Goal: Task Accomplishment & Management: Use online tool/utility

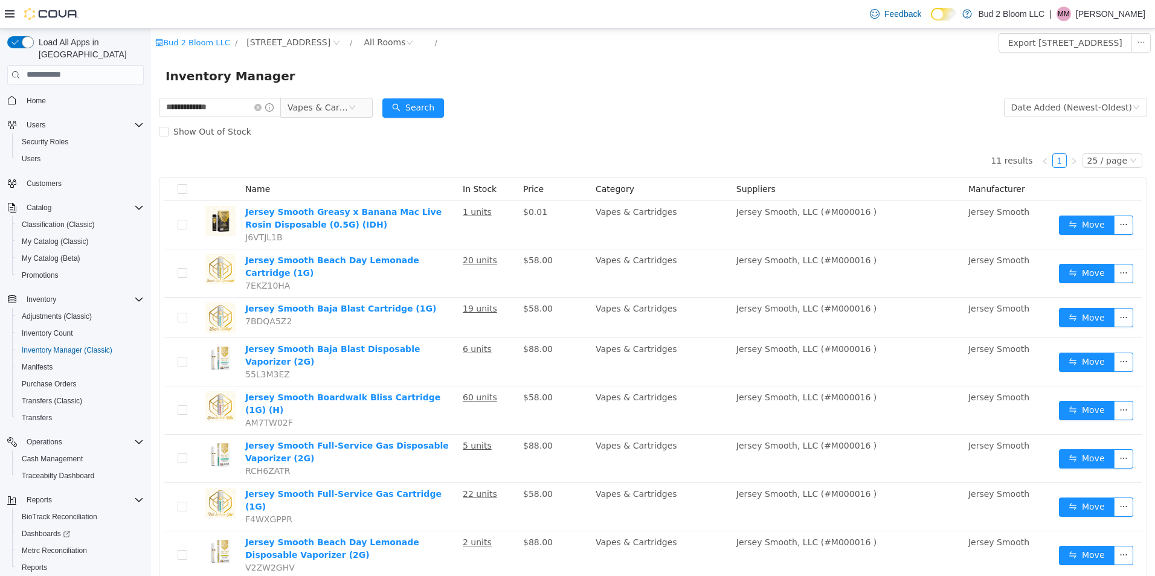
click at [373, 109] on span "Vapes & Cartridges" at bounding box center [327, 107] width 92 height 20
click at [356, 104] on icon "icon: close-circle" at bounding box center [351, 106] width 7 height 7
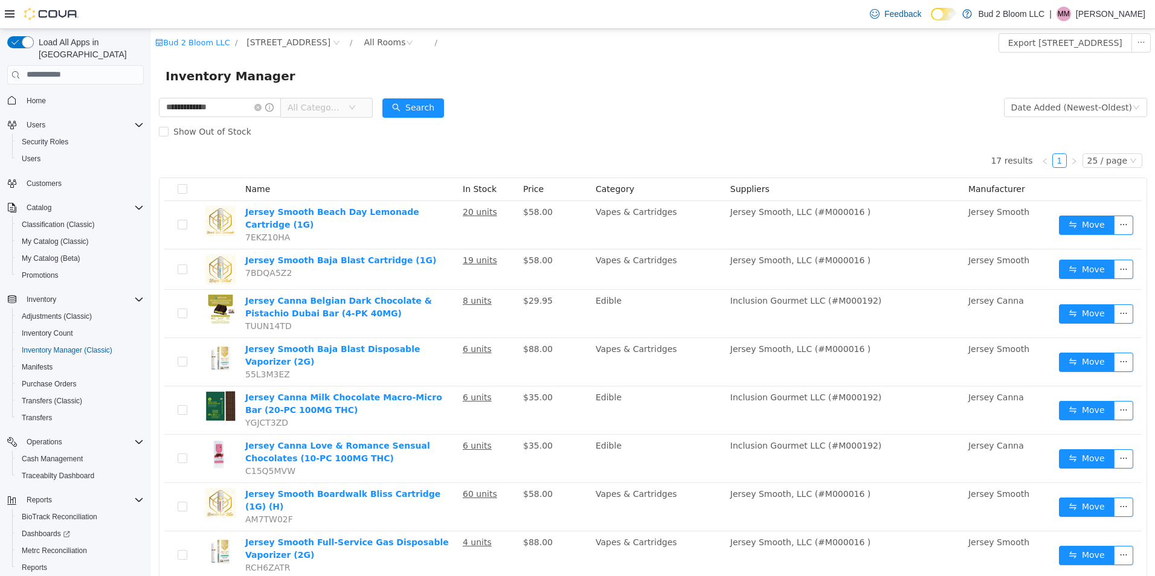
click at [348, 106] on span "All Categories" at bounding box center [317, 107] width 60 height 18
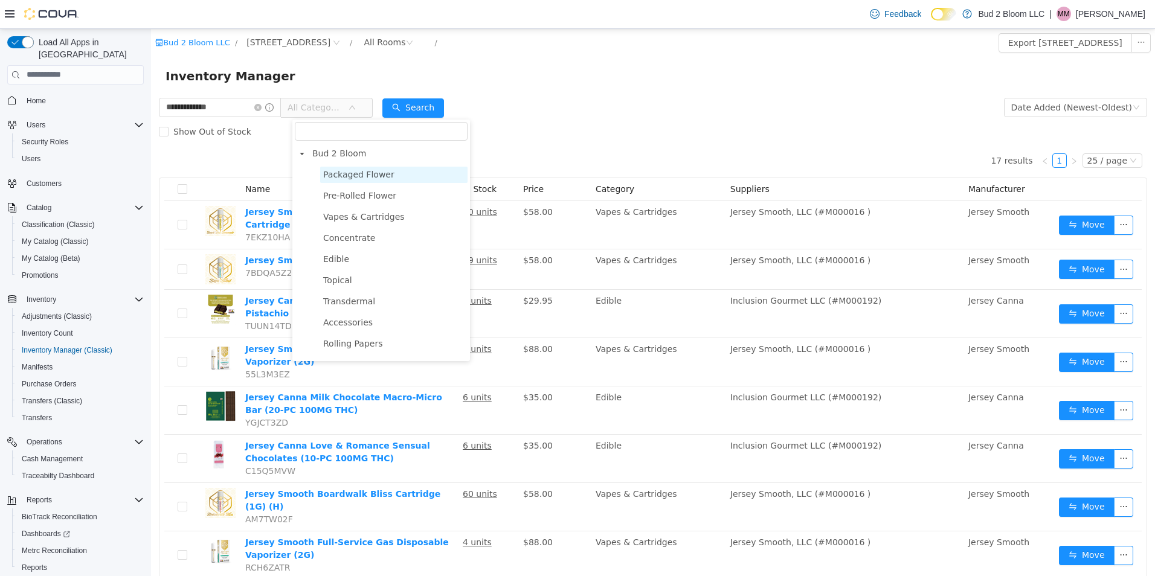
click at [347, 170] on span "Packaged Flower" at bounding box center [358, 174] width 71 height 10
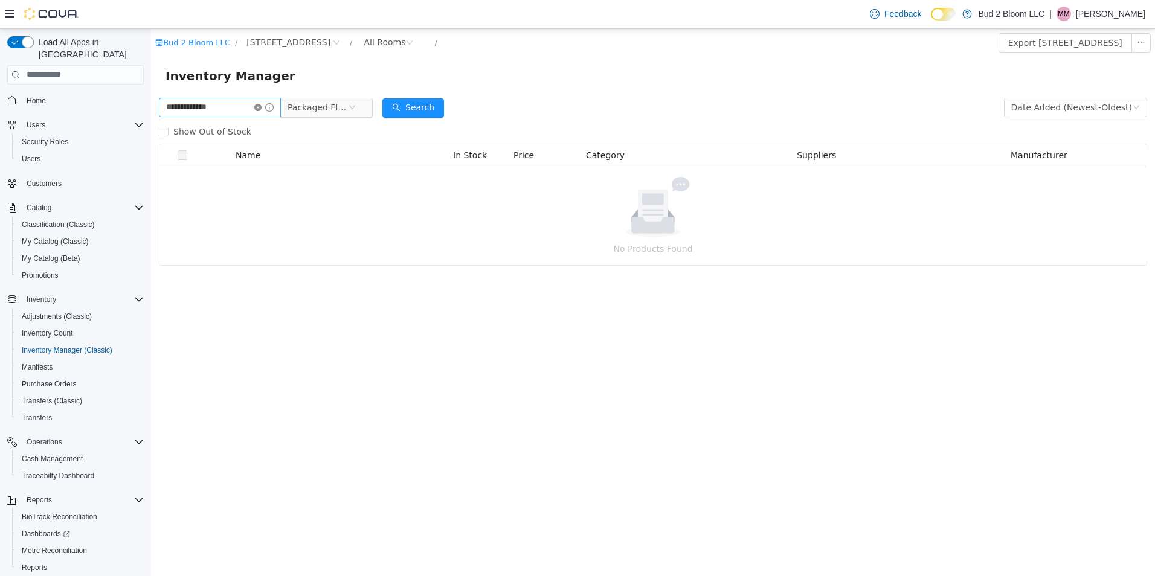
click at [261, 107] on icon "icon: close-circle" at bounding box center [257, 106] width 7 height 7
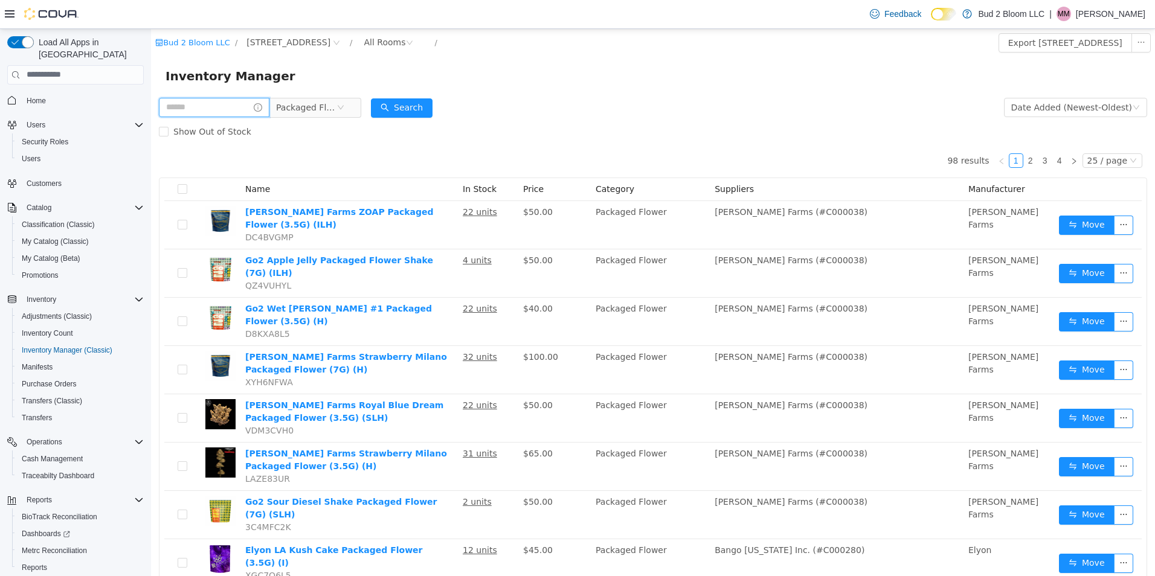
click at [208, 111] on input "text" at bounding box center [214, 106] width 111 height 19
type input "***"
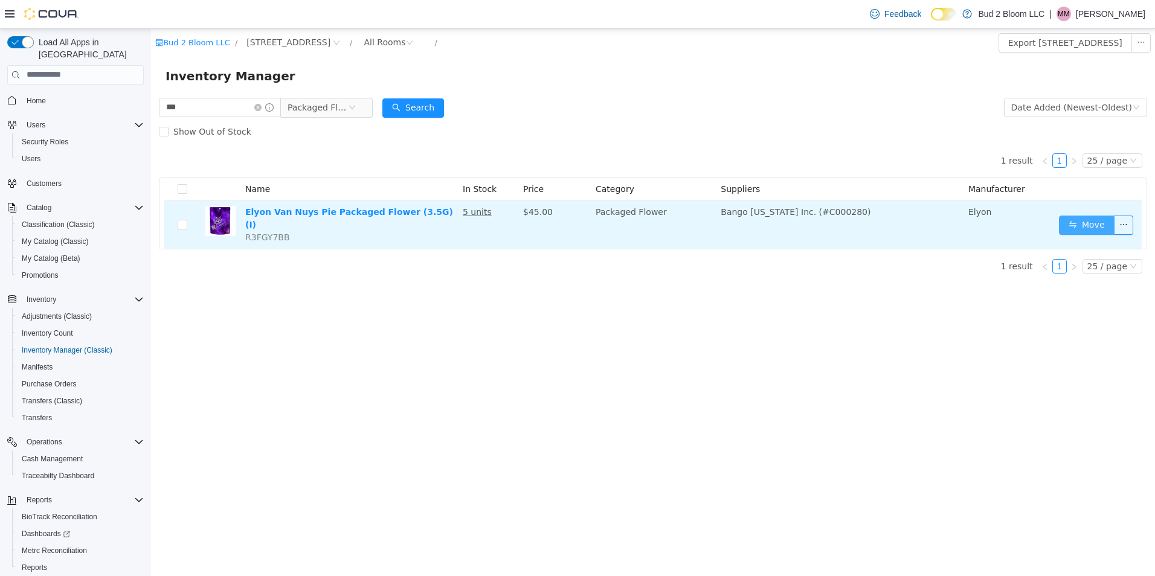
click at [1088, 224] on button "Move" at bounding box center [1087, 224] width 56 height 19
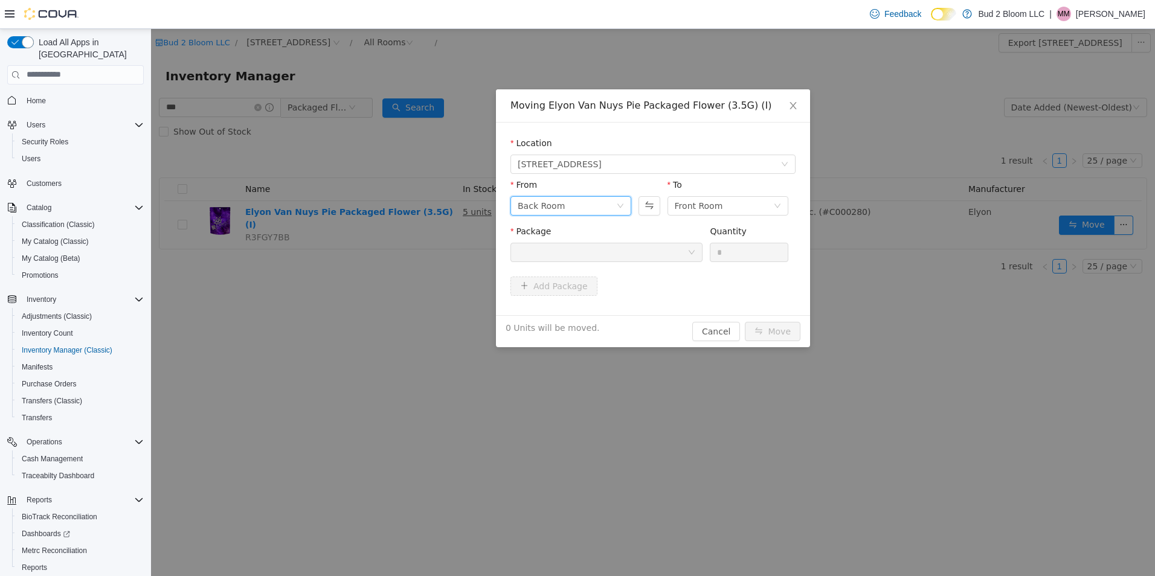
click at [617, 206] on icon "icon: down" at bounding box center [620, 205] width 7 height 7
click at [543, 290] on li "SAMPLES" at bounding box center [570, 287] width 121 height 19
click at [611, 255] on div at bounding box center [603, 252] width 170 height 18
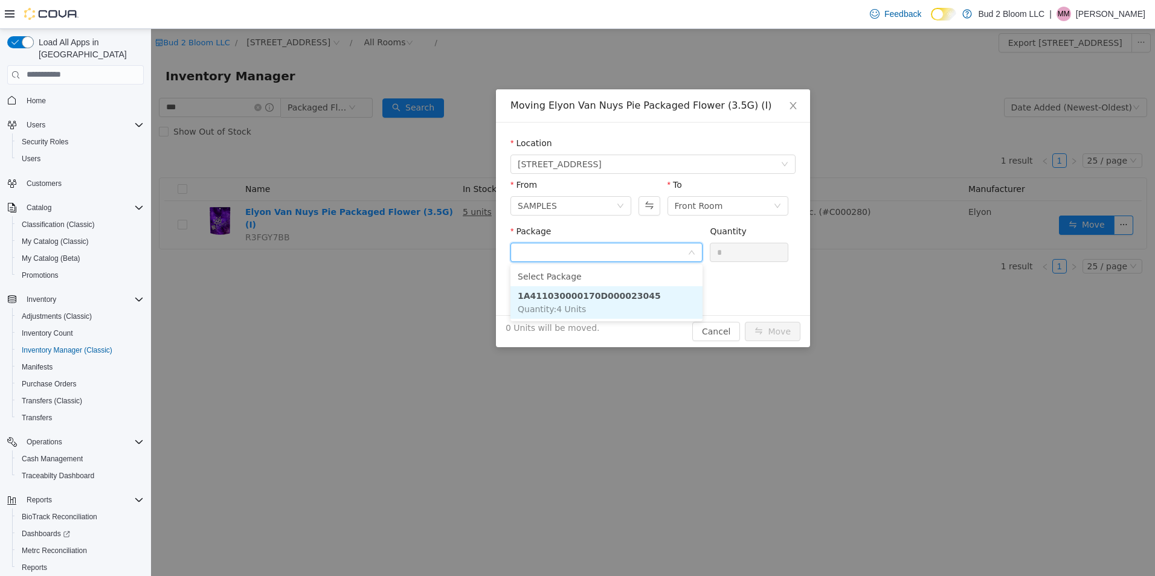
click at [606, 295] on strong "1A411030000170D000023045" at bounding box center [589, 295] width 143 height 10
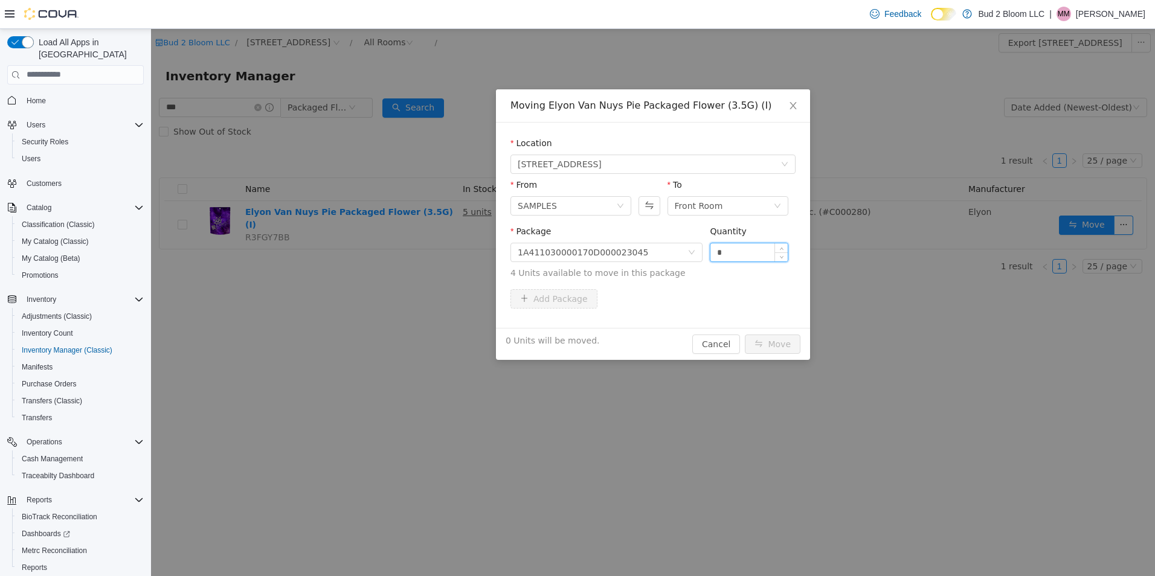
click at [737, 249] on input "*" at bounding box center [748, 252] width 77 height 18
type input "*"
click at [775, 344] on button "Move" at bounding box center [773, 343] width 56 height 19
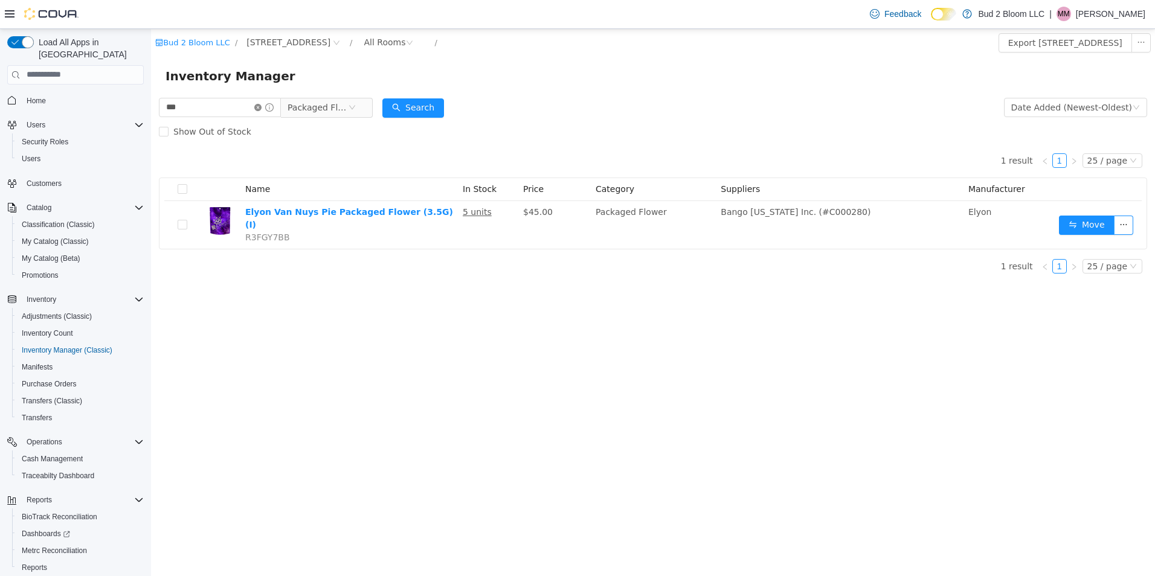
click at [261, 107] on icon "icon: close-circle" at bounding box center [257, 106] width 7 height 7
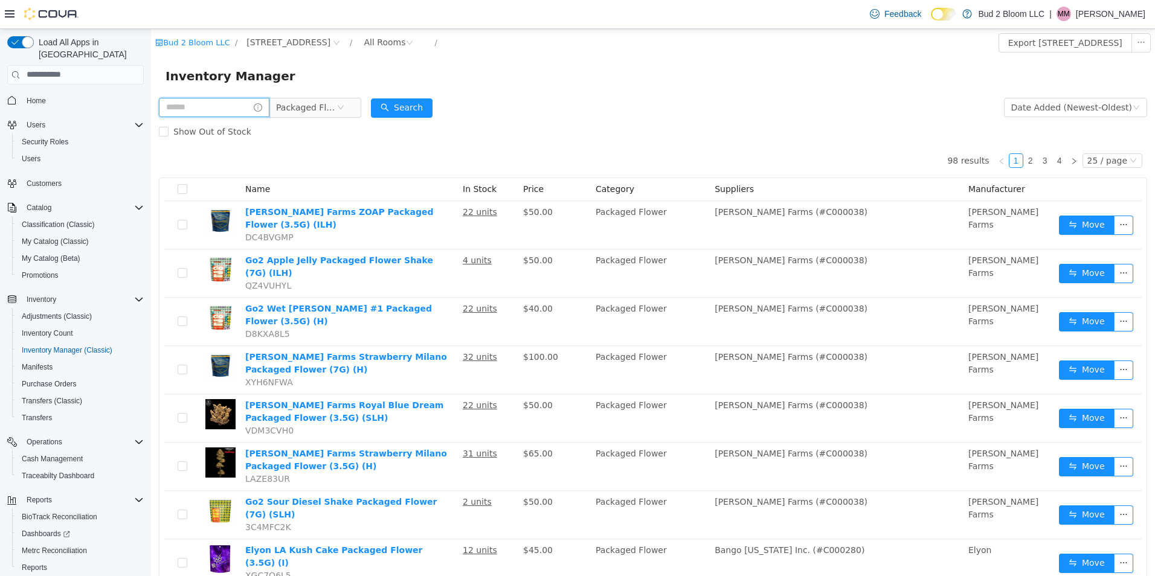
click at [210, 108] on input "text" at bounding box center [214, 106] width 111 height 19
type input "******"
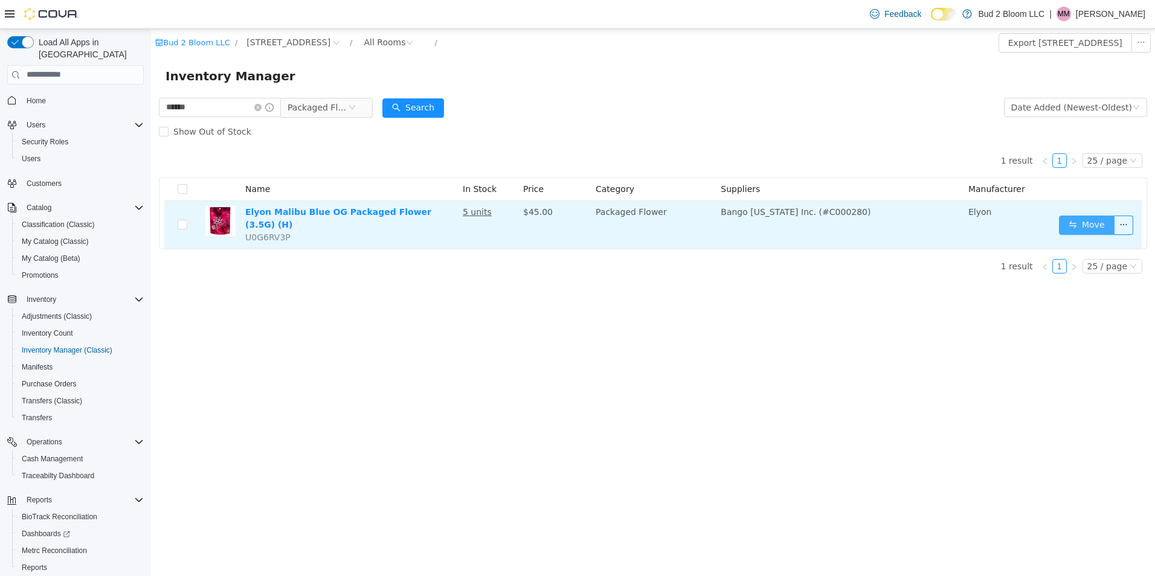
click at [1093, 223] on button "Move" at bounding box center [1087, 224] width 56 height 19
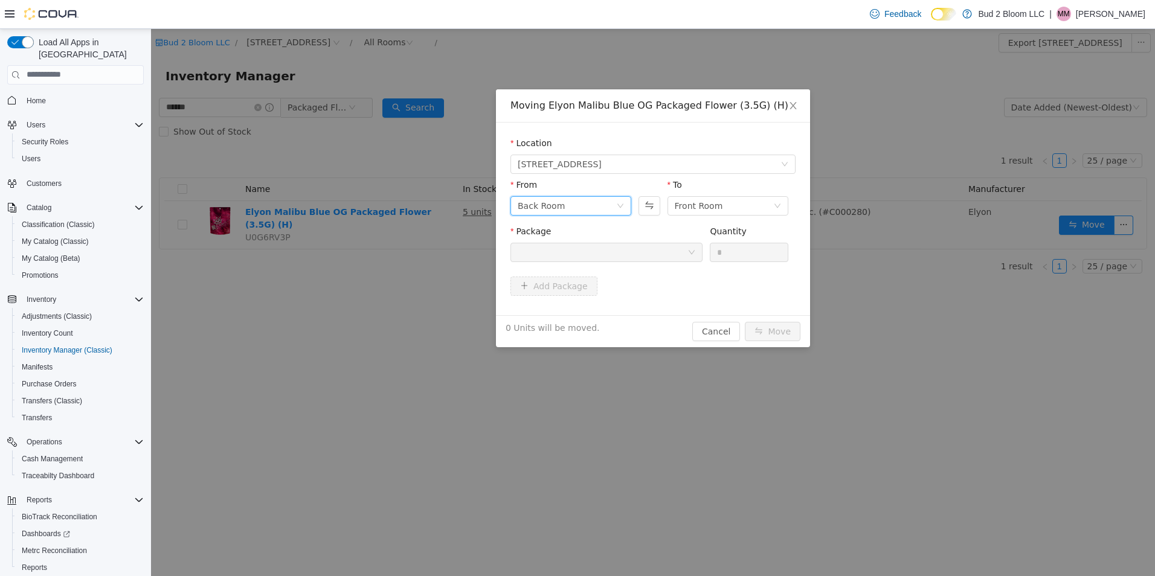
click at [620, 206] on icon "icon: down" at bounding box center [620, 205] width 7 height 7
click at [539, 286] on li "SAMPLES" at bounding box center [570, 287] width 121 height 19
click at [575, 256] on div at bounding box center [603, 252] width 170 height 18
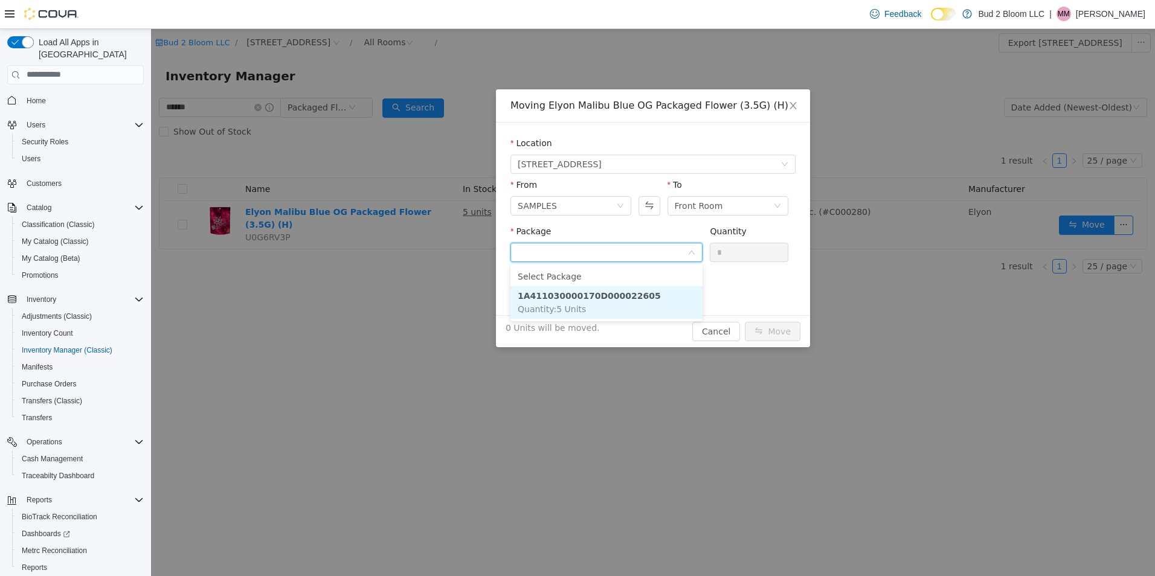
click at [609, 295] on strong "1A411030000170D000022605" at bounding box center [589, 295] width 143 height 10
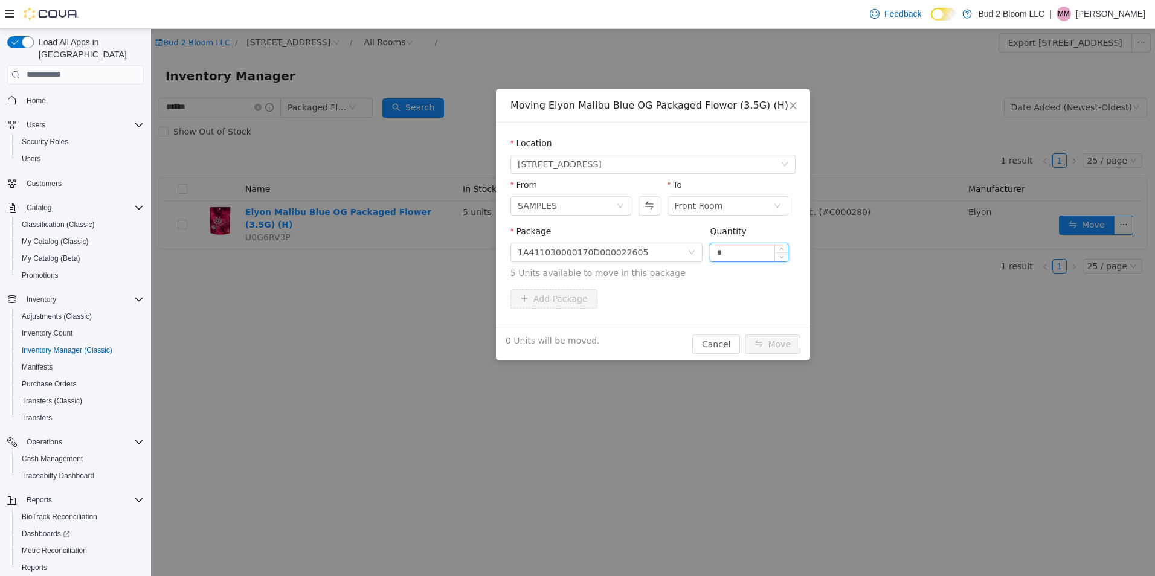
click at [739, 252] on input "*" at bounding box center [748, 252] width 77 height 18
type input "*"
click at [784, 340] on button "Move" at bounding box center [773, 343] width 56 height 19
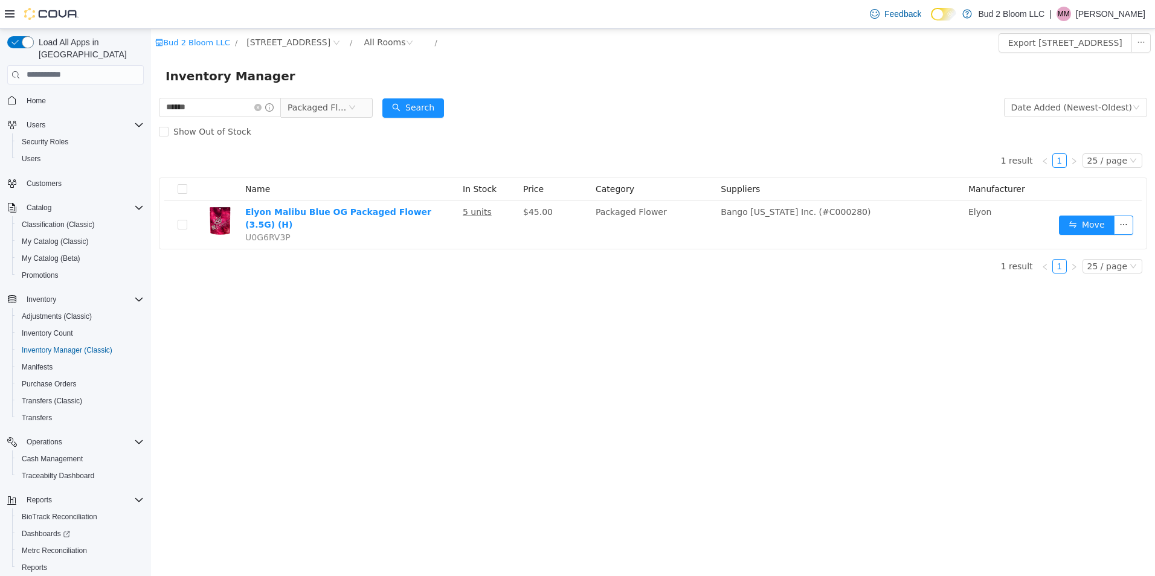
click at [273, 105] on span at bounding box center [263, 107] width 19 height 8
click at [268, 110] on span "******" at bounding box center [220, 106] width 122 height 19
click at [261, 110] on icon "icon: close-circle" at bounding box center [257, 106] width 7 height 7
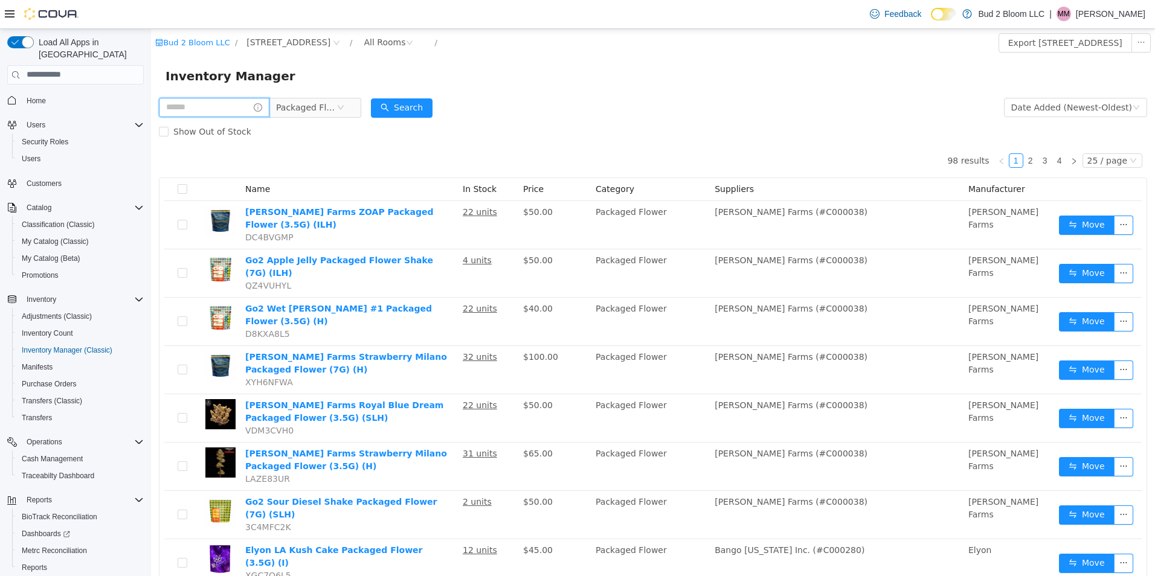
click at [213, 106] on input "text" at bounding box center [214, 106] width 111 height 19
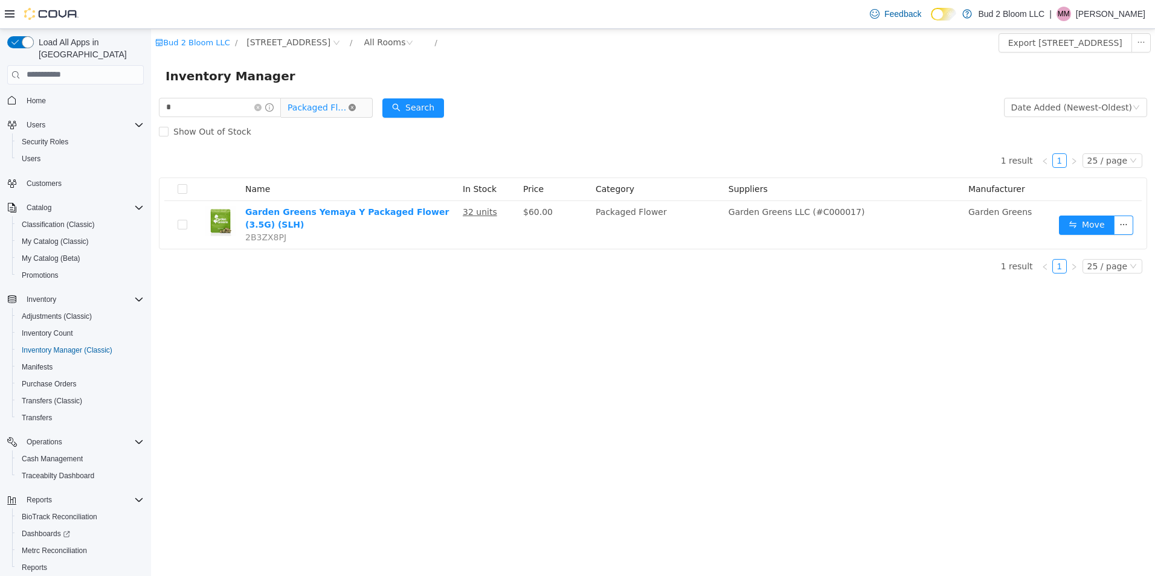
click at [356, 107] on icon "icon: close-circle" at bounding box center [351, 106] width 7 height 7
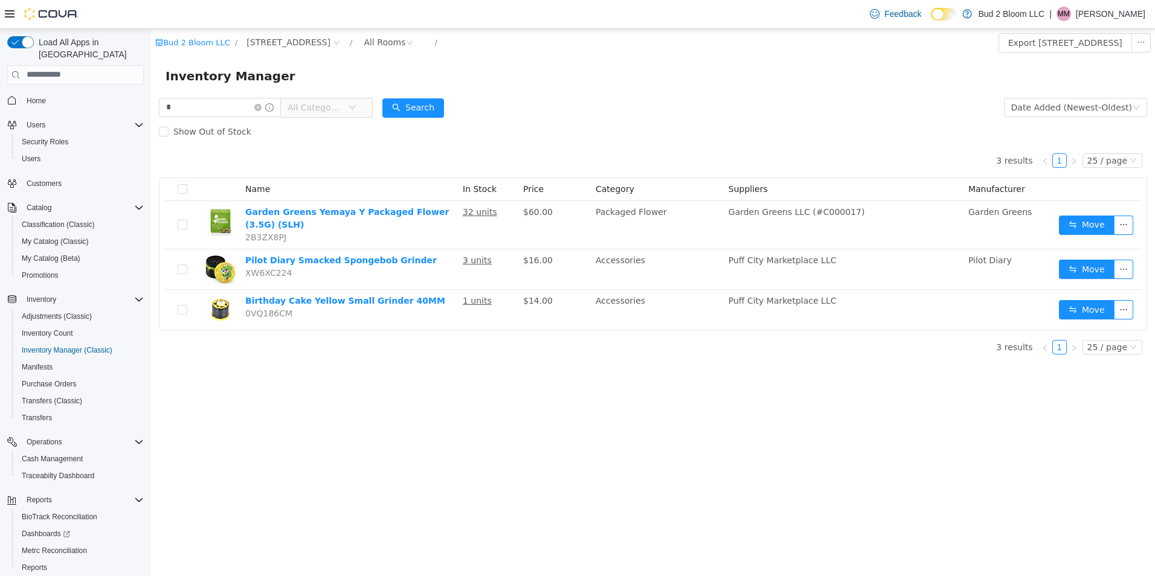
click at [356, 111] on icon "icon: down" at bounding box center [351, 107] width 7 height 8
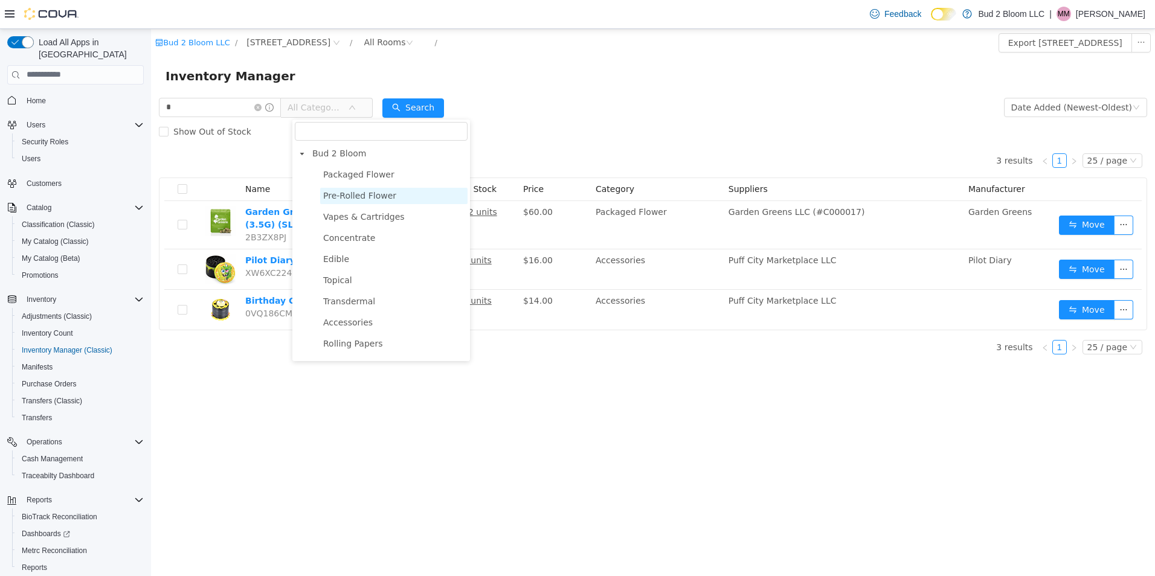
click at [346, 197] on span "Pre-Rolled Flower" at bounding box center [359, 195] width 73 height 10
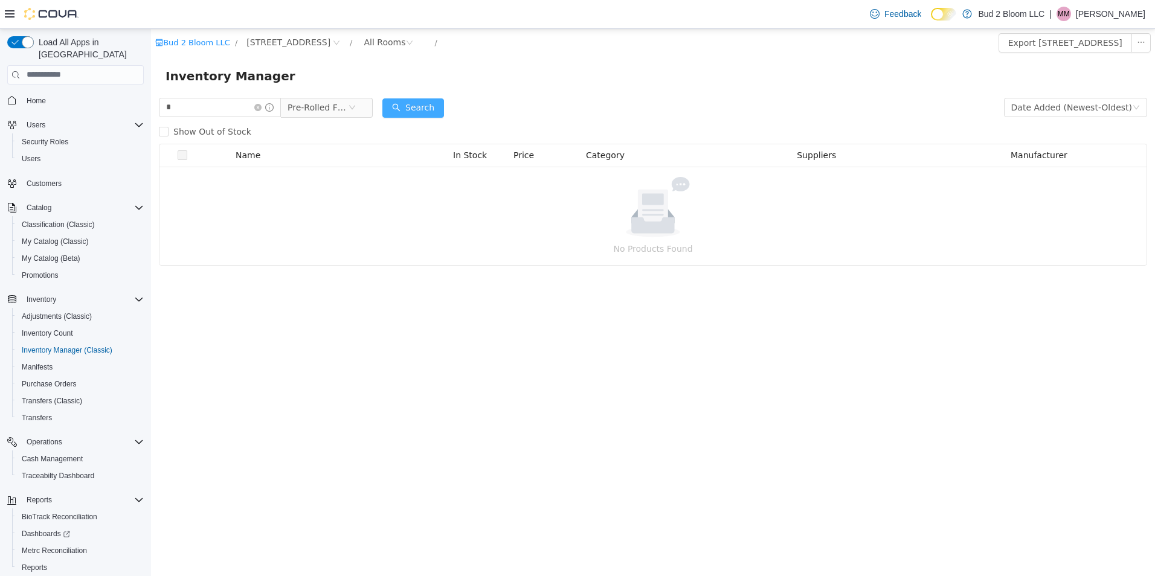
click at [429, 112] on button "Search" at bounding box center [413, 107] width 62 height 19
click at [189, 105] on input "*" at bounding box center [220, 106] width 122 height 19
type input "***"
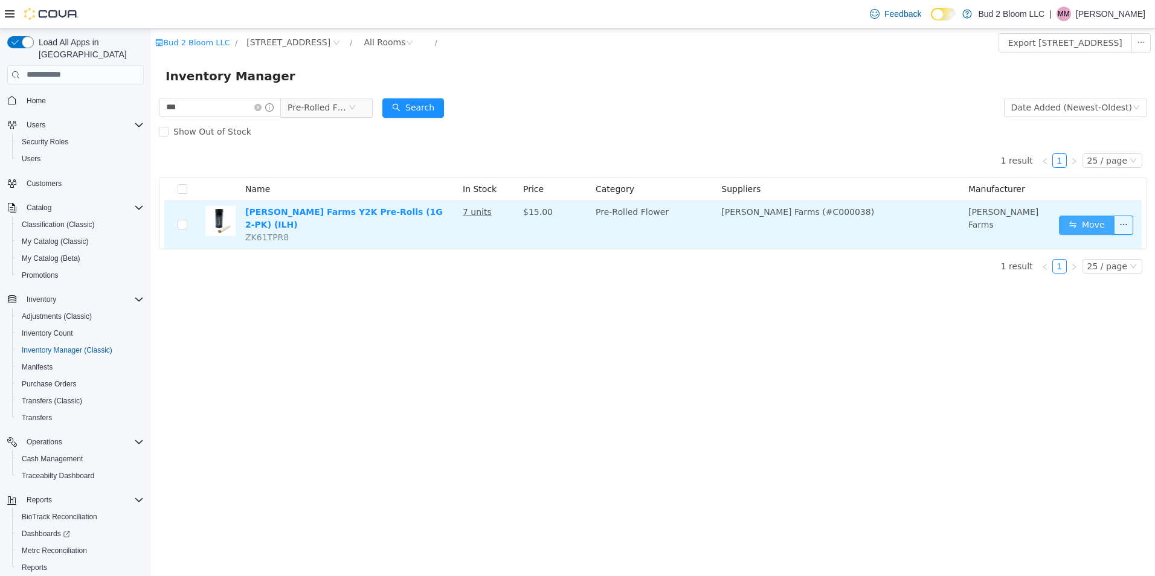
click at [1078, 216] on button "Move" at bounding box center [1087, 224] width 56 height 19
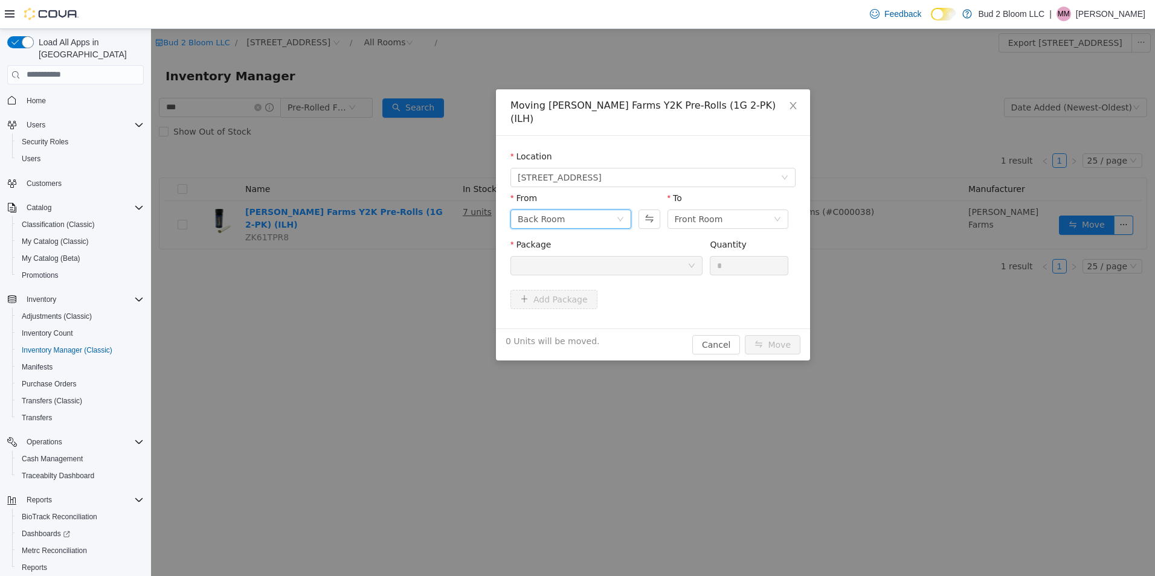
click at [621, 217] on icon "icon: down" at bounding box center [620, 219] width 6 height 4
click at [546, 286] on li "SAMPLES" at bounding box center [570, 287] width 121 height 19
click at [693, 261] on icon "icon: down" at bounding box center [691, 264] width 7 height 7
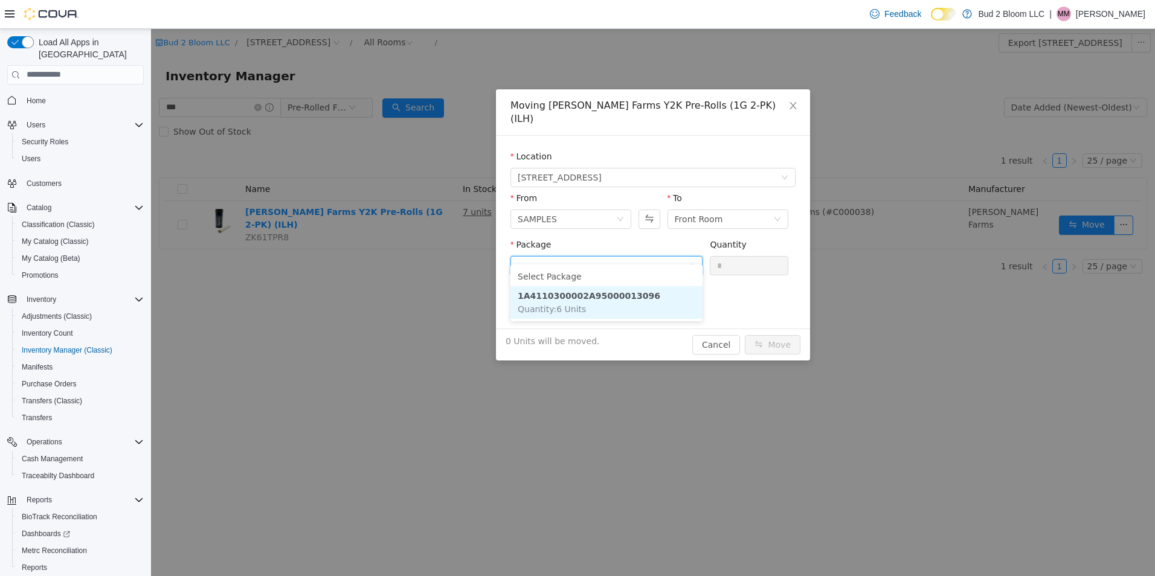
click at [624, 294] on strong "1A4110300002A95000013096" at bounding box center [589, 295] width 143 height 10
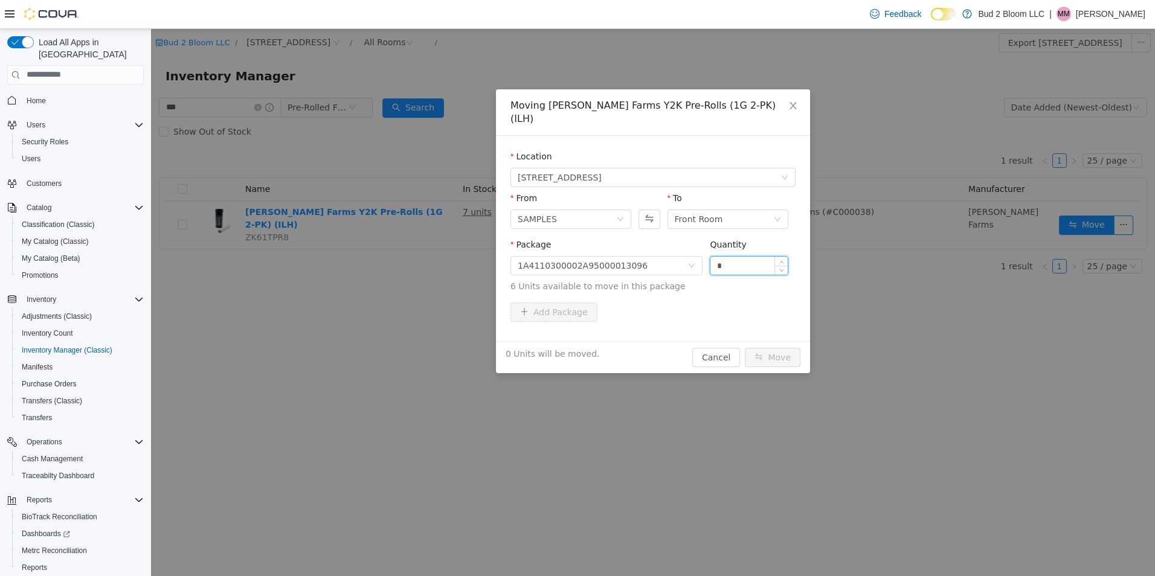
click at [727, 256] on input "*" at bounding box center [748, 265] width 77 height 18
type input "*"
click at [782, 347] on button "Move" at bounding box center [773, 356] width 56 height 19
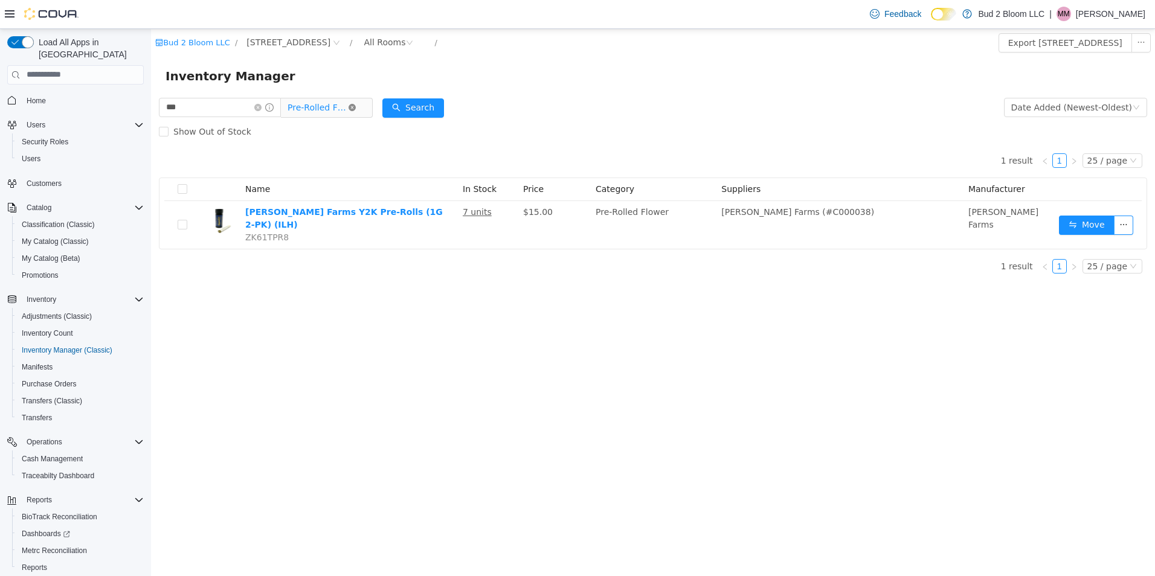
click at [356, 105] on icon "icon: close-circle" at bounding box center [351, 106] width 7 height 7
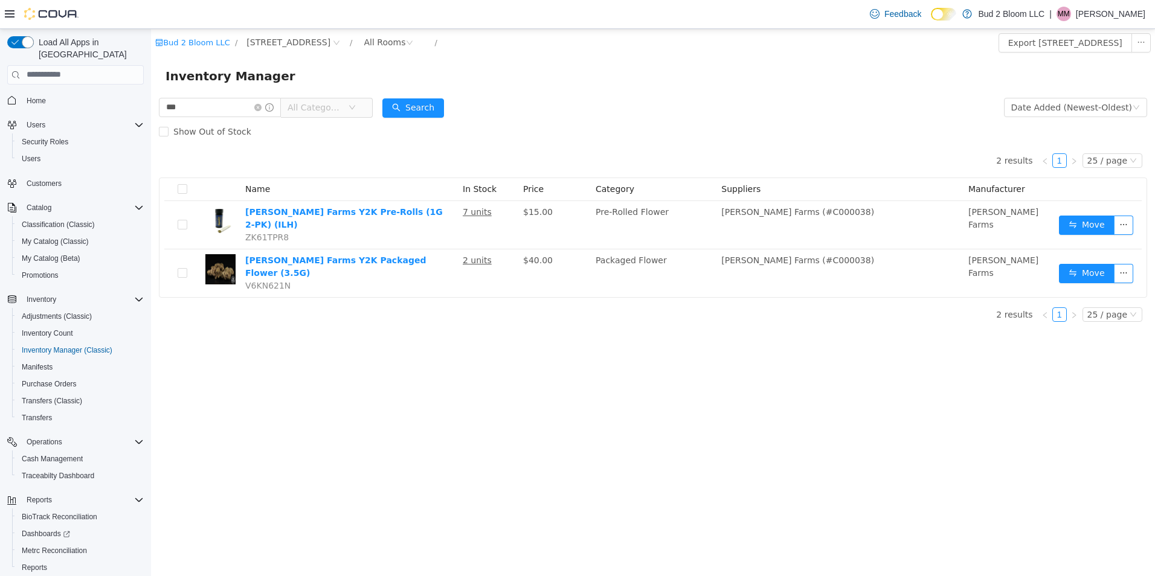
click at [356, 105] on icon "icon: down" at bounding box center [351, 106] width 7 height 7
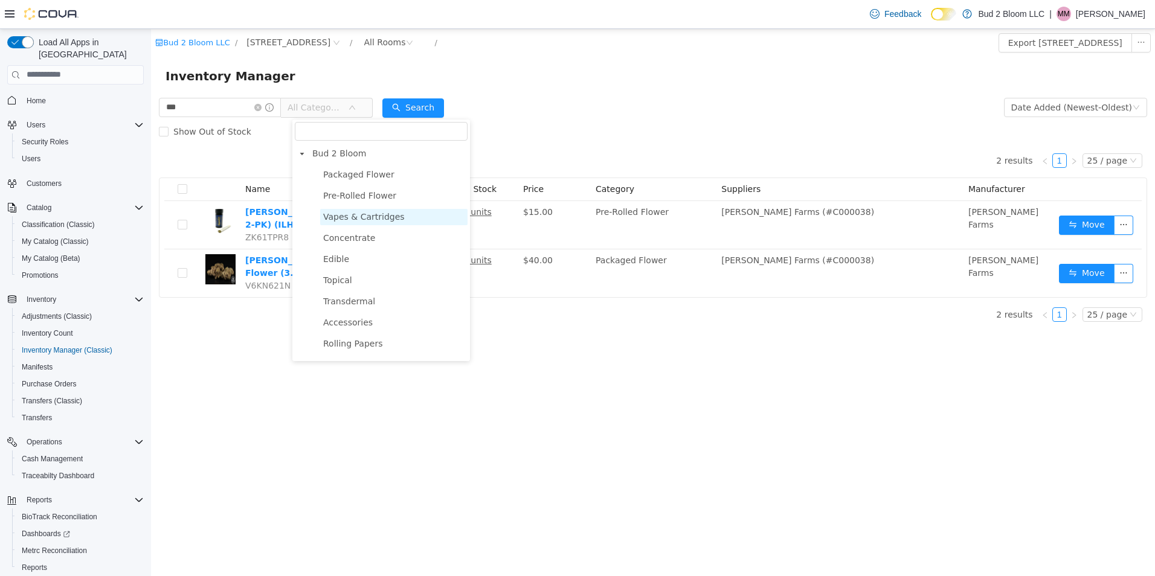
click at [333, 220] on span "Vapes & Cartridges" at bounding box center [364, 216] width 82 height 10
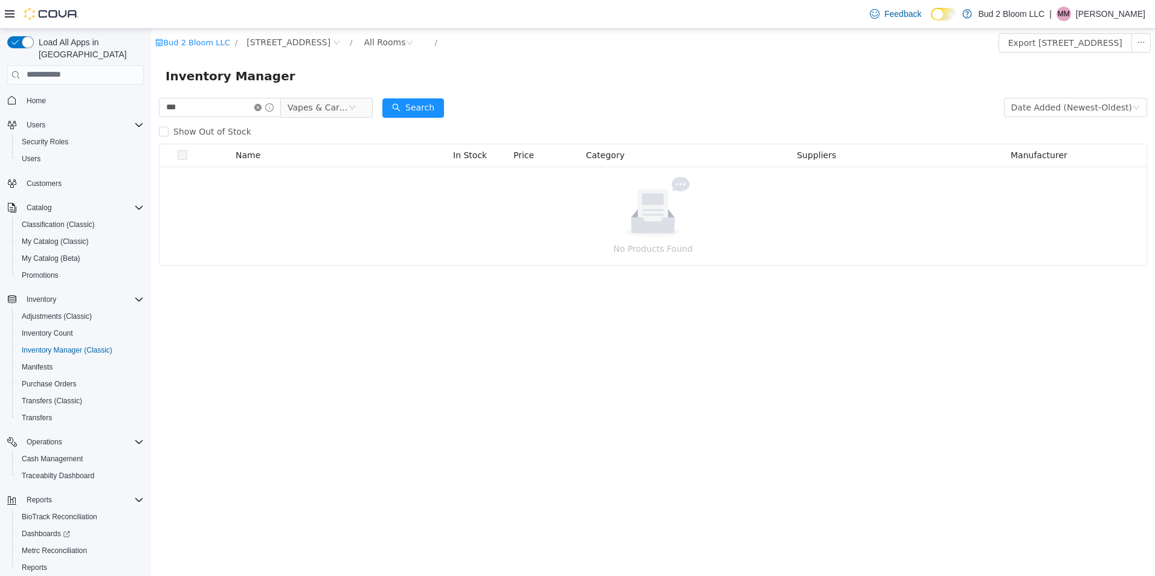
click at [261, 104] on icon "icon: close-circle" at bounding box center [257, 106] width 7 height 7
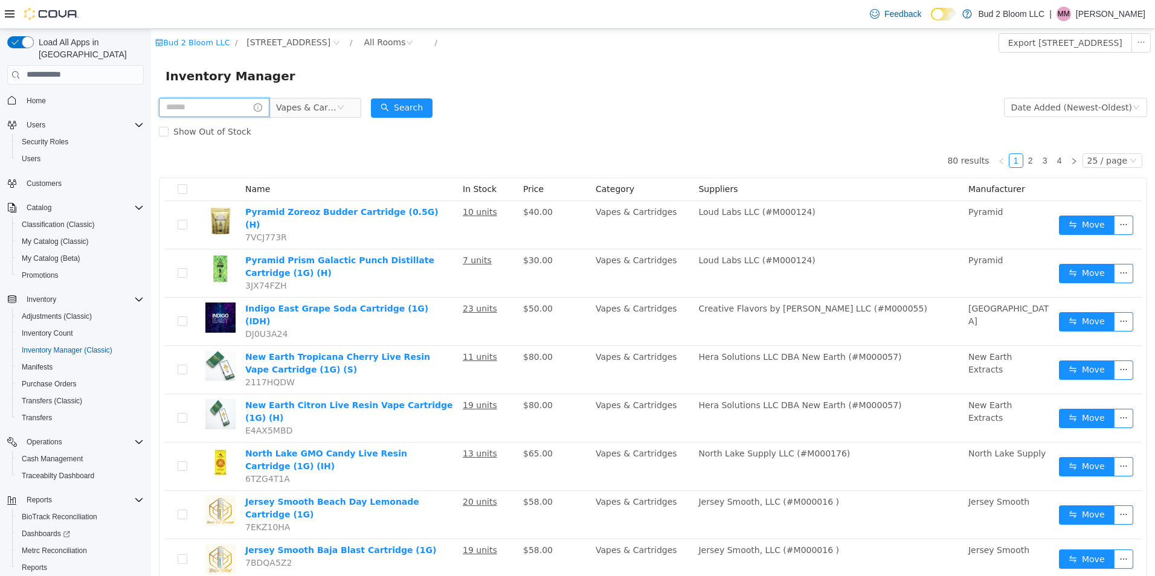
click at [186, 111] on input "text" at bounding box center [214, 106] width 111 height 19
type input "****"
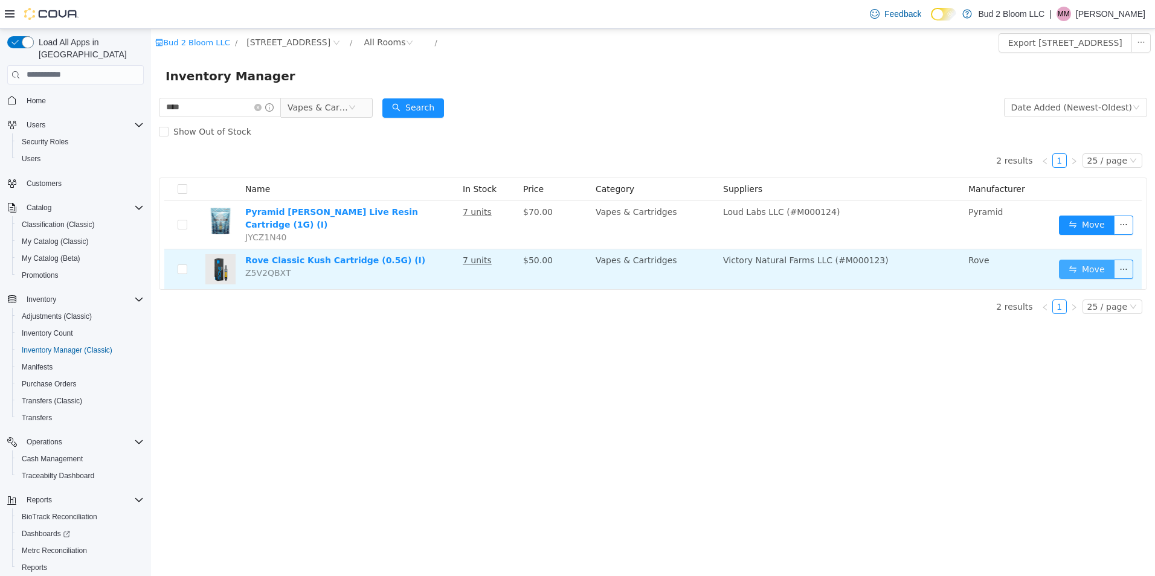
click at [1086, 264] on button "Move" at bounding box center [1087, 268] width 56 height 19
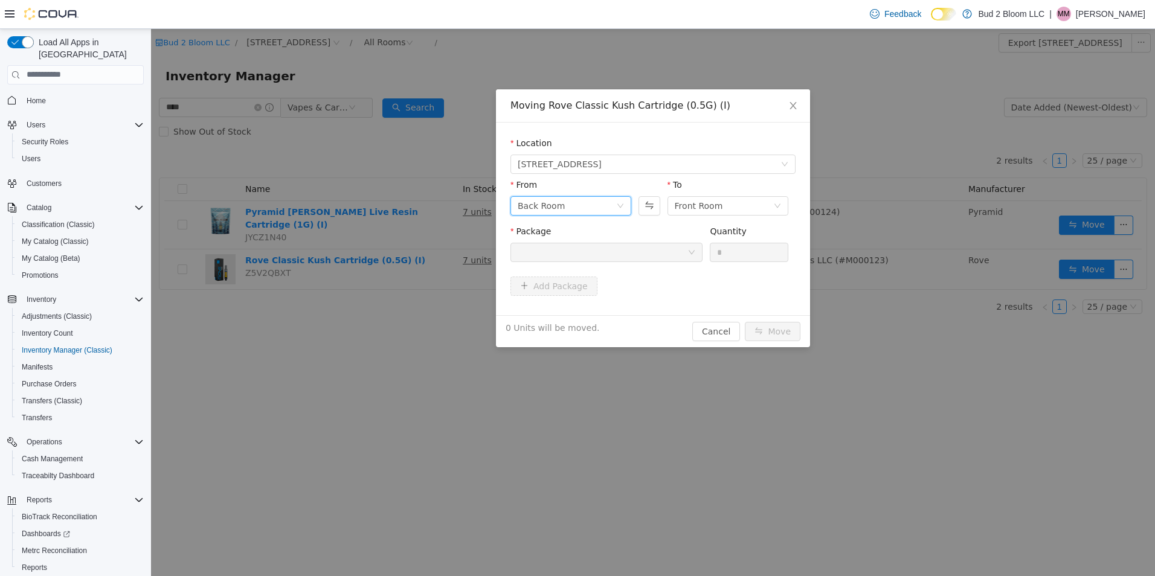
click at [609, 207] on div "Back Room" at bounding box center [567, 205] width 98 height 18
click at [551, 283] on li "SAMPLES" at bounding box center [570, 287] width 121 height 19
click at [617, 244] on div at bounding box center [603, 252] width 170 height 18
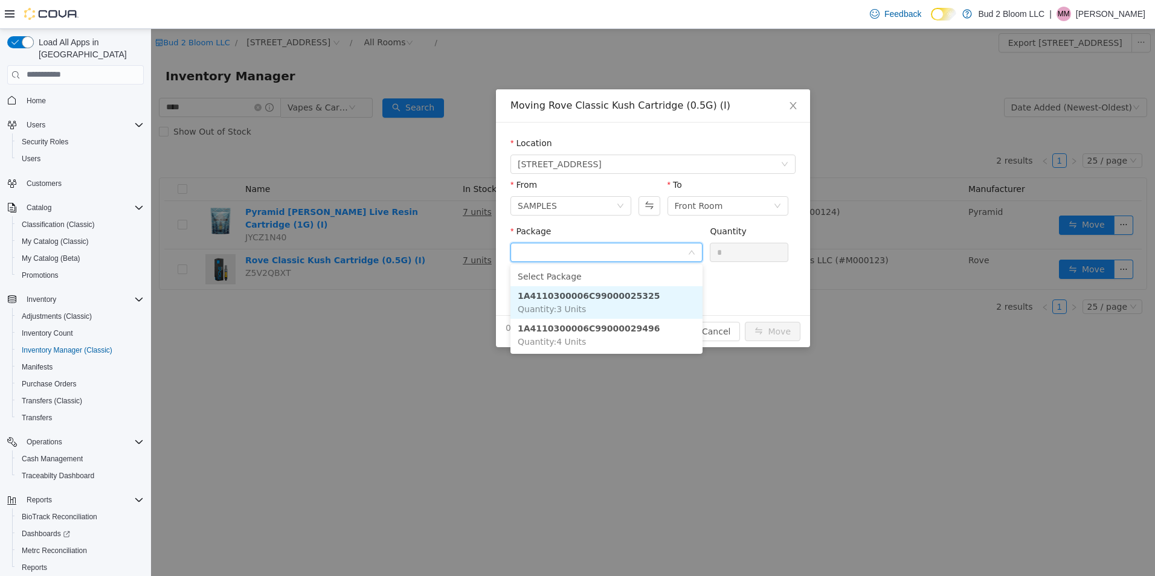
click at [621, 294] on strong "1A4110300006C99000025325" at bounding box center [589, 295] width 142 height 10
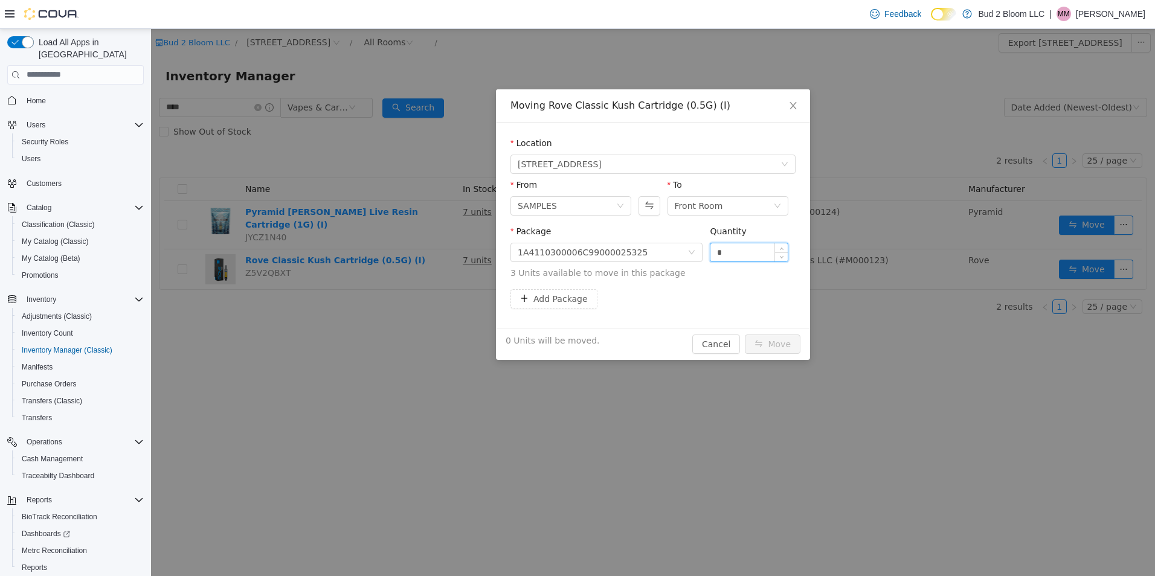
click at [734, 252] on input "*" at bounding box center [748, 252] width 77 height 18
type input "*"
click at [783, 344] on button "Move" at bounding box center [773, 343] width 56 height 19
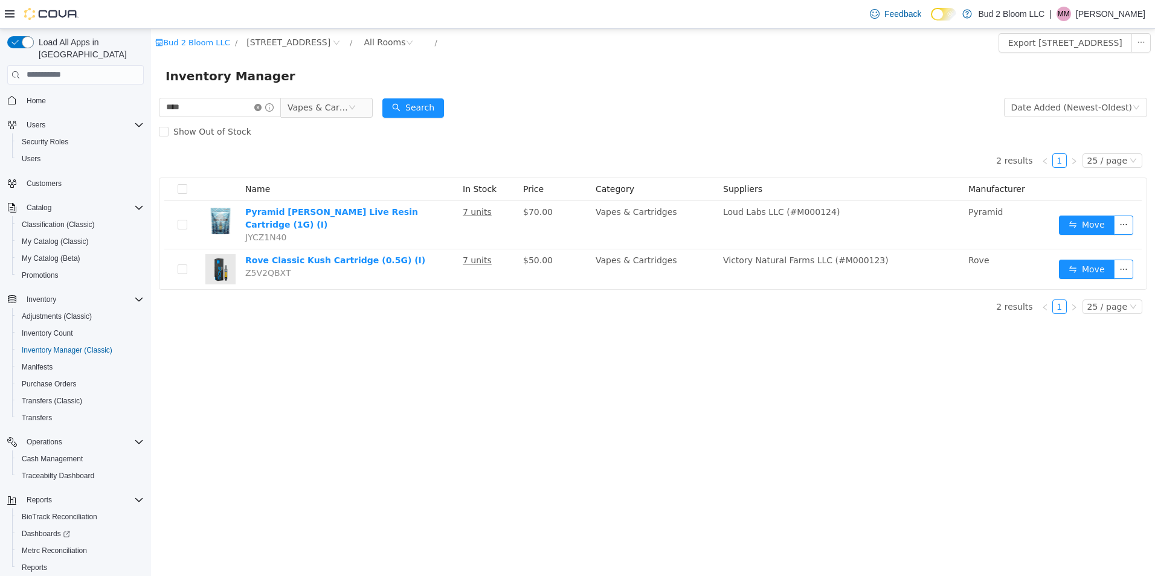
click at [261, 106] on icon "icon: close-circle" at bounding box center [257, 106] width 7 height 7
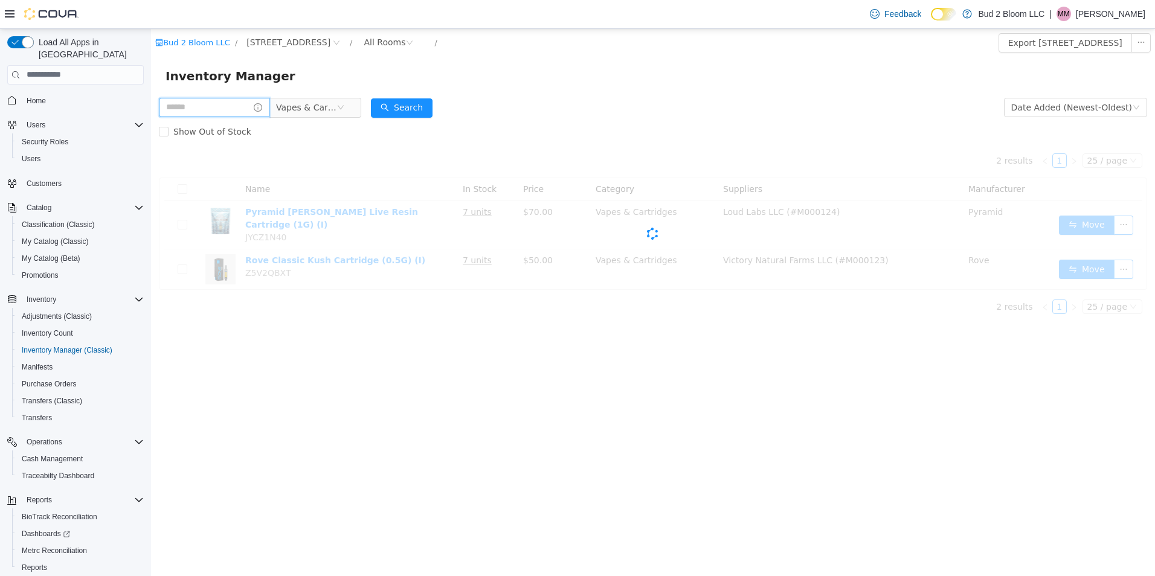
click at [215, 114] on input "text" at bounding box center [214, 106] width 111 height 19
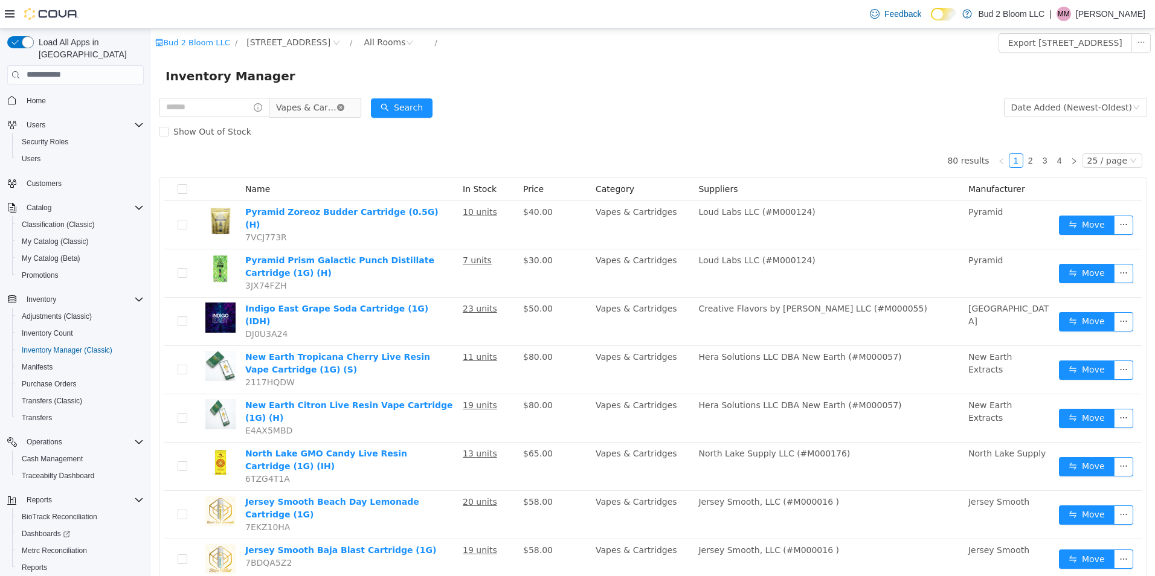
click at [344, 105] on icon "icon: close-circle" at bounding box center [340, 106] width 7 height 7
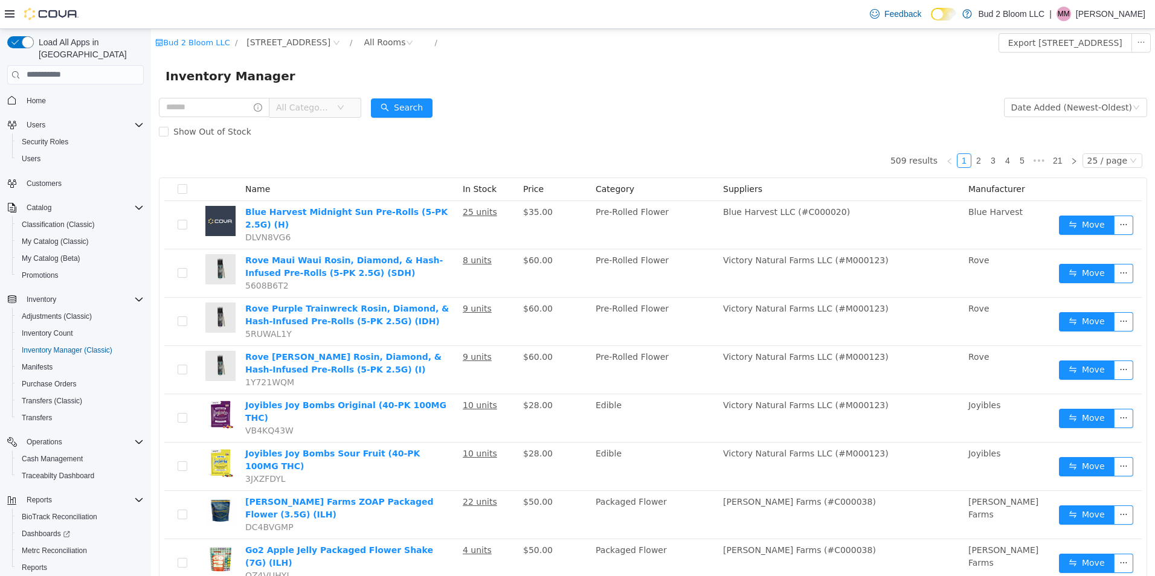
click at [344, 109] on icon "icon: down" at bounding box center [341, 106] width 6 height 4
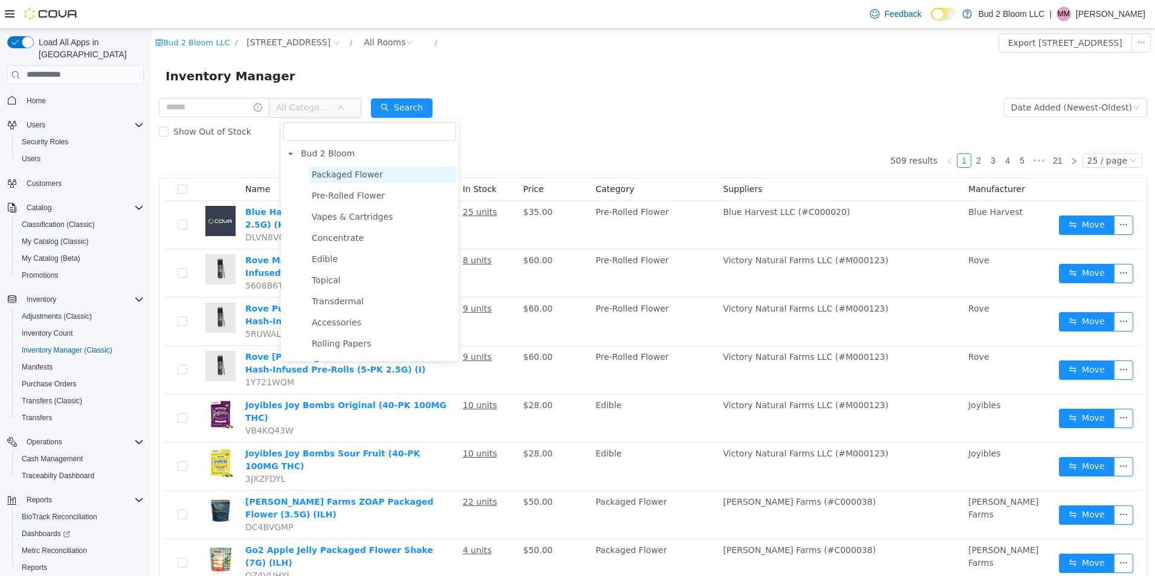
click at [334, 171] on span "Packaged Flower" at bounding box center [347, 174] width 71 height 10
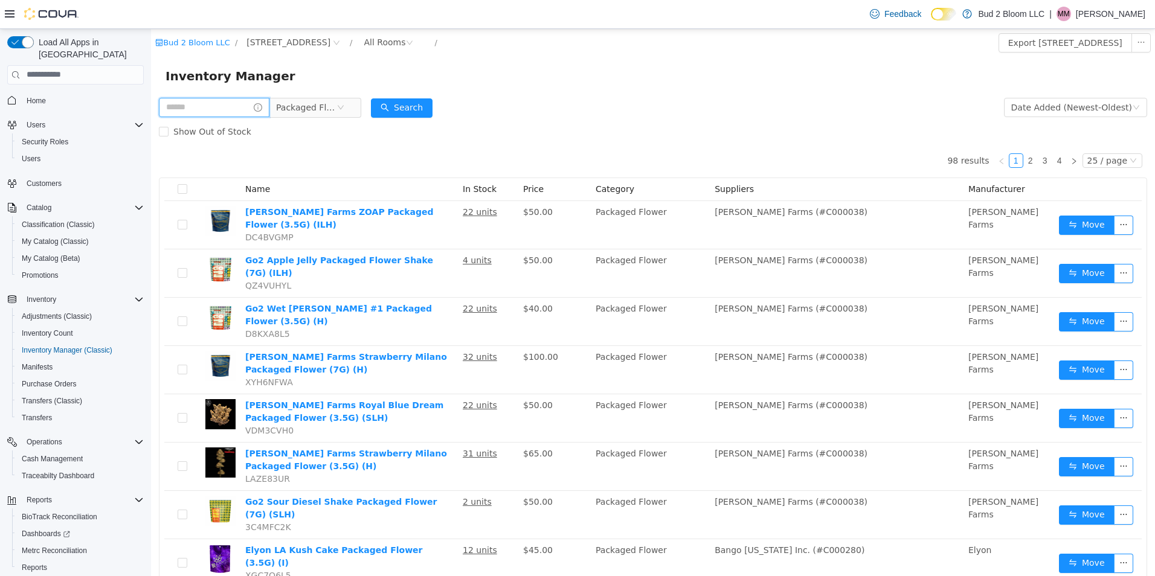
click at [201, 107] on input "text" at bounding box center [214, 106] width 111 height 19
type input "*****"
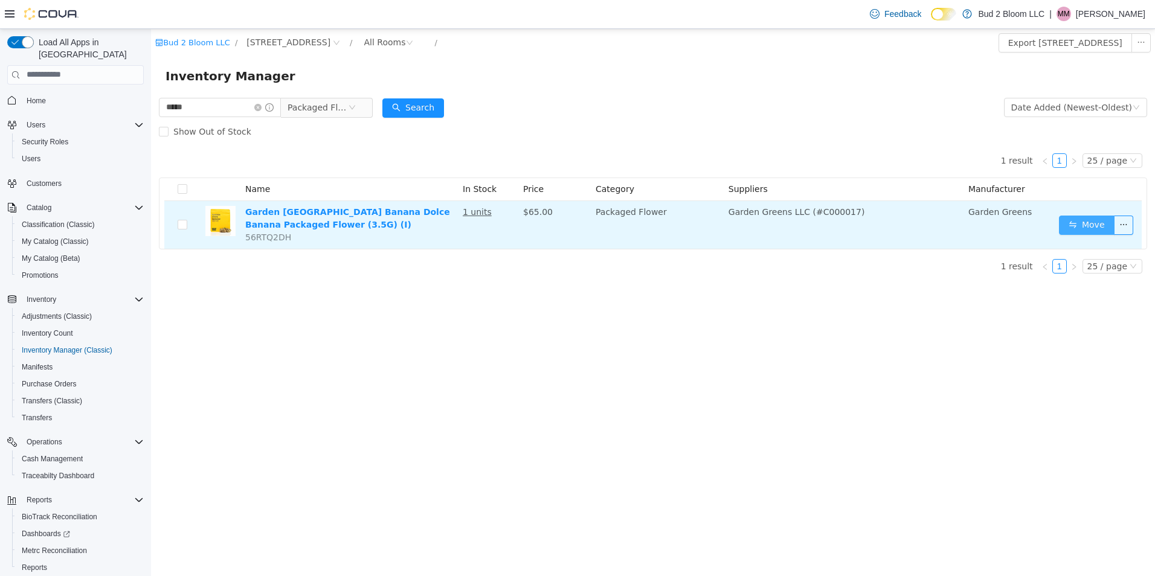
click at [1088, 226] on button "Move" at bounding box center [1087, 224] width 56 height 19
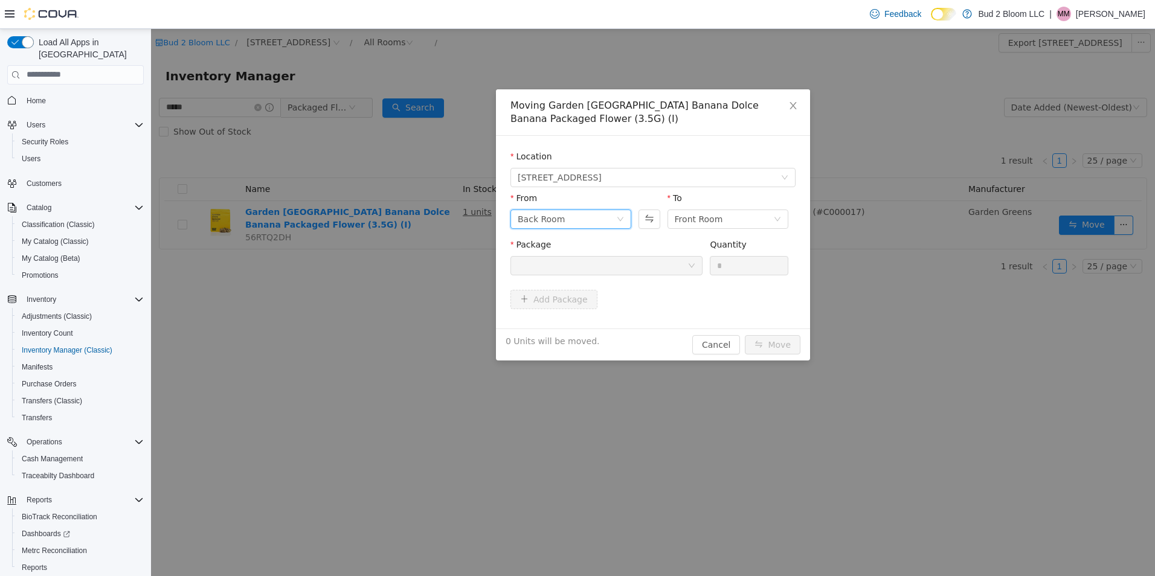
click at [617, 220] on icon "icon: down" at bounding box center [620, 218] width 7 height 7
click at [540, 300] on li "SAMPLES" at bounding box center [570, 300] width 121 height 19
click at [612, 269] on div at bounding box center [603, 265] width 170 height 18
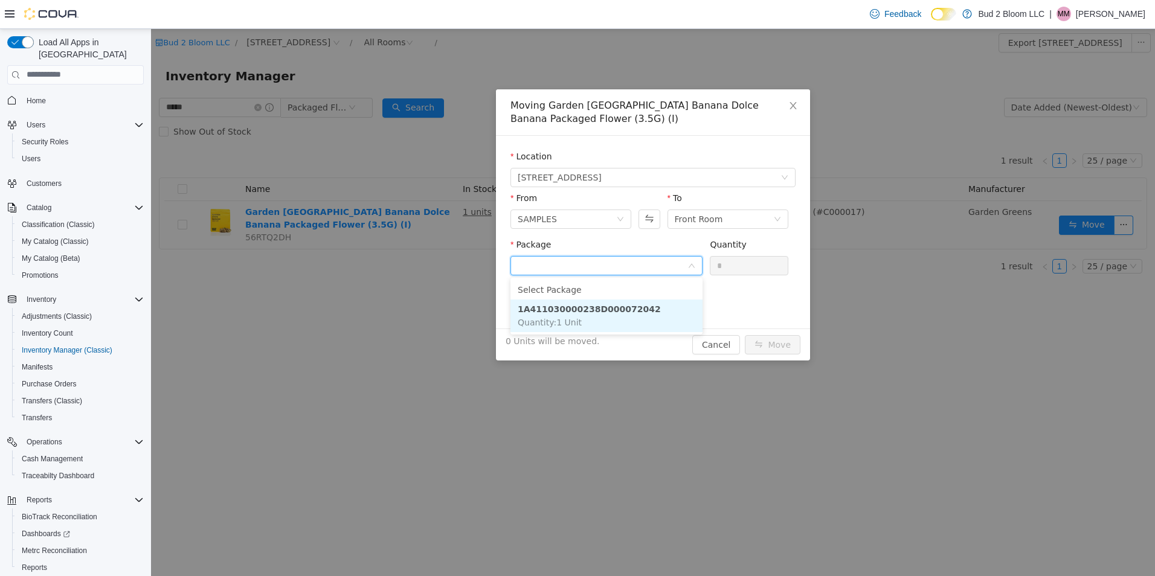
click at [597, 307] on strong "1A411030000238D000072042" at bounding box center [589, 309] width 143 height 10
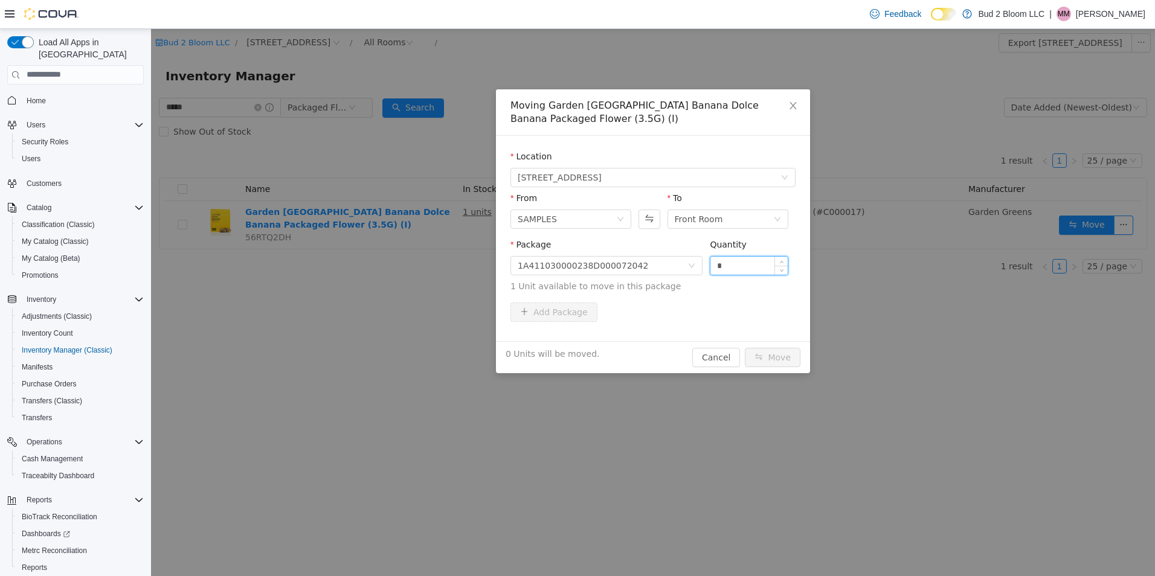
click at [737, 261] on input "*" at bounding box center [748, 265] width 77 height 18
type input "*"
click at [780, 356] on button "Move" at bounding box center [773, 356] width 56 height 19
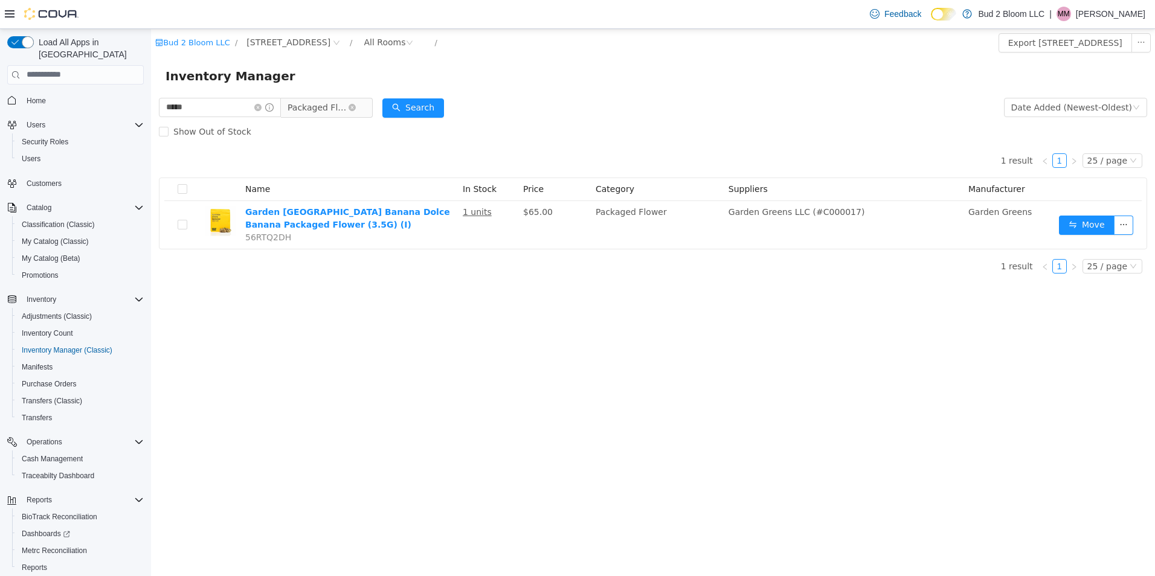
click at [363, 107] on span "Packaged Flower" at bounding box center [321, 106] width 83 height 19
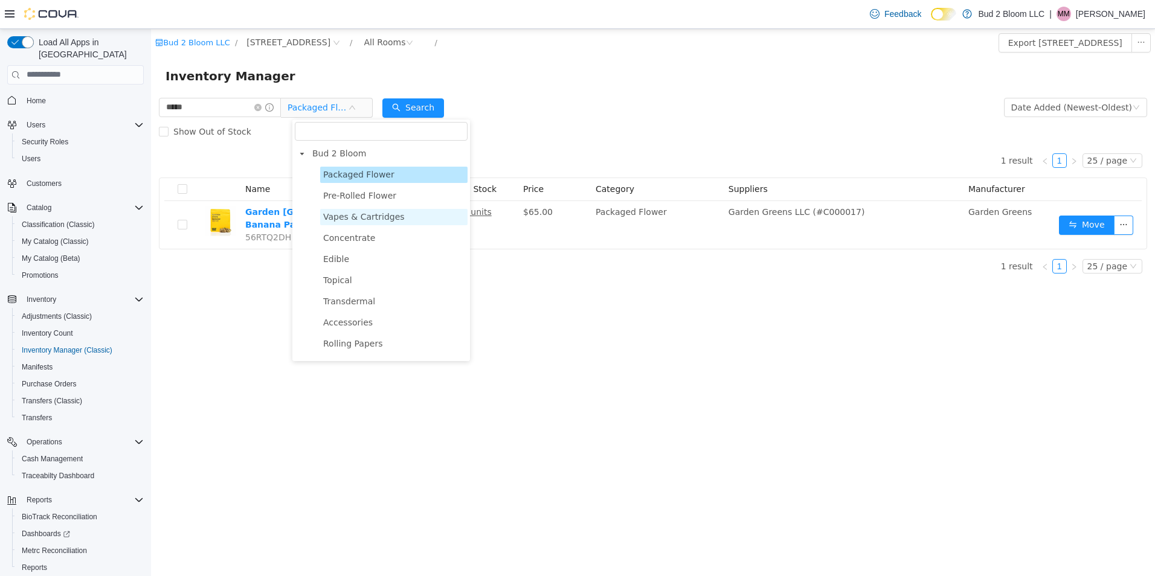
click at [348, 220] on span "Vapes & Cartridges" at bounding box center [364, 216] width 82 height 10
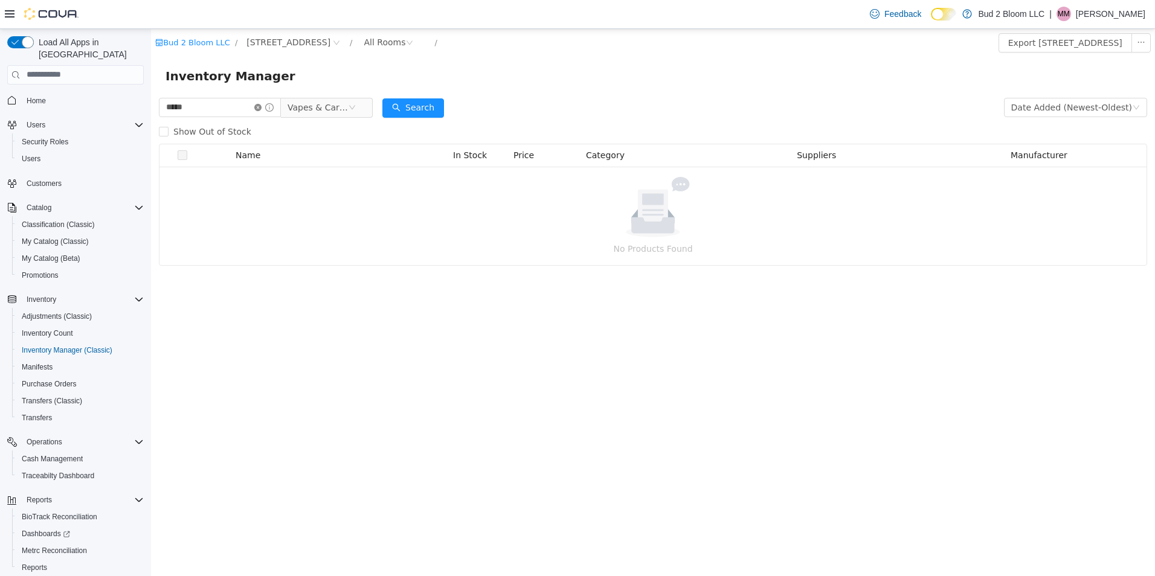
click at [261, 109] on icon "icon: close-circle" at bounding box center [257, 106] width 7 height 7
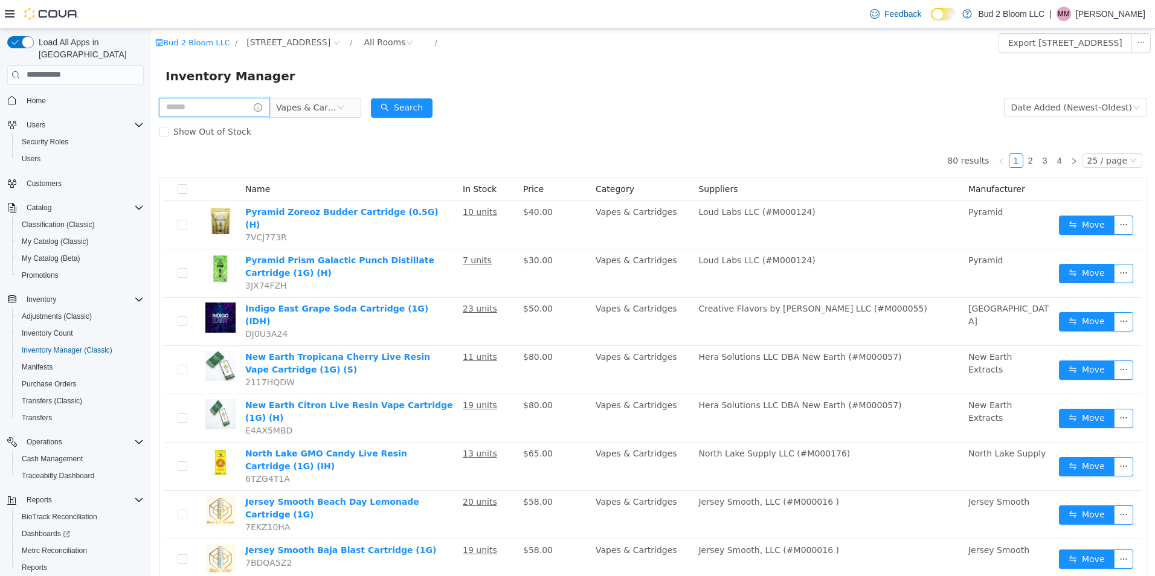
click at [207, 111] on input "text" at bounding box center [214, 106] width 111 height 19
type input "***"
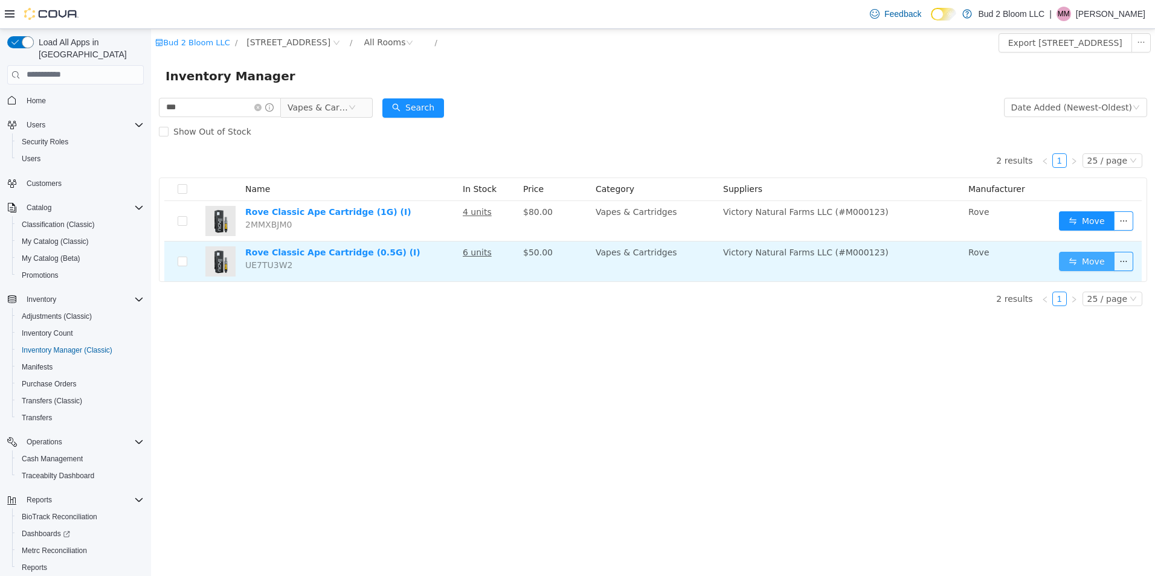
click at [1082, 259] on button "Move" at bounding box center [1087, 260] width 56 height 19
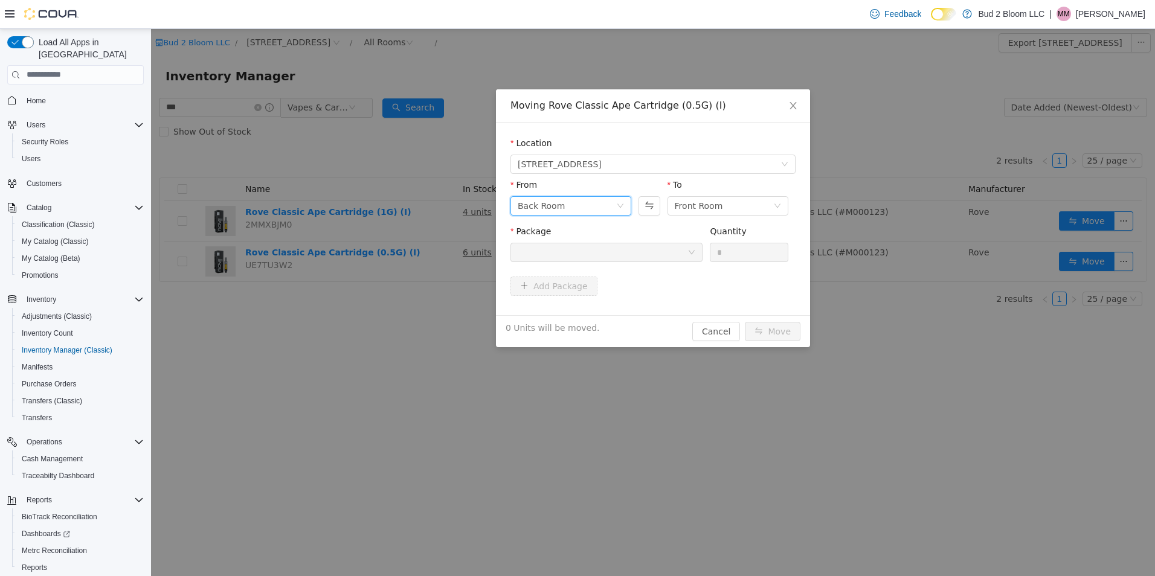
click at [596, 208] on div "Back Room" at bounding box center [567, 205] width 98 height 18
click at [550, 286] on li "SAMPLES" at bounding box center [570, 287] width 121 height 19
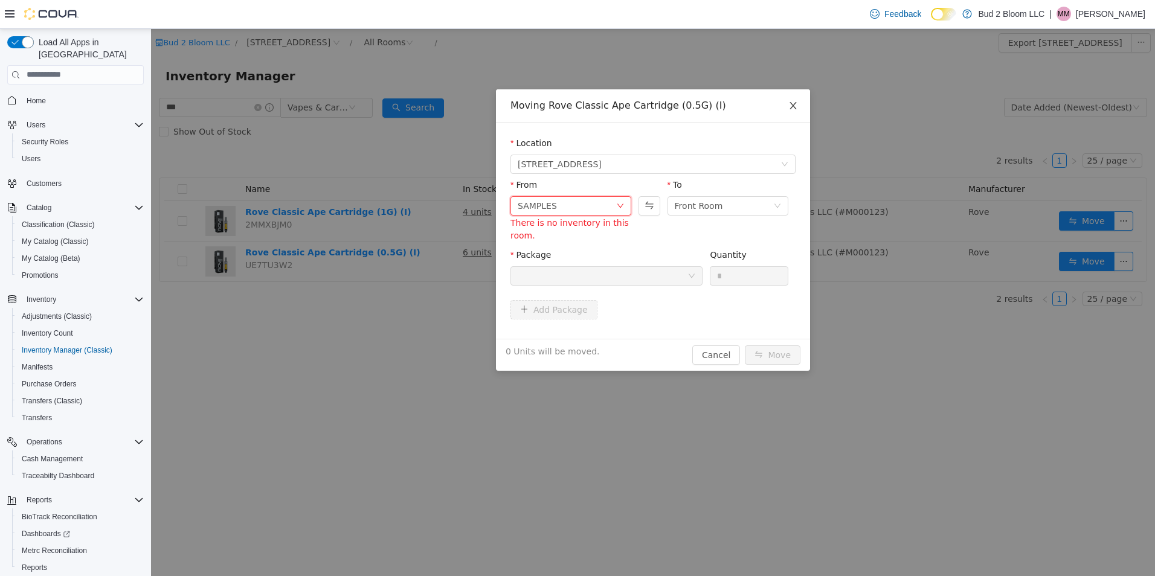
click at [796, 107] on icon "icon: close" at bounding box center [793, 105] width 10 height 10
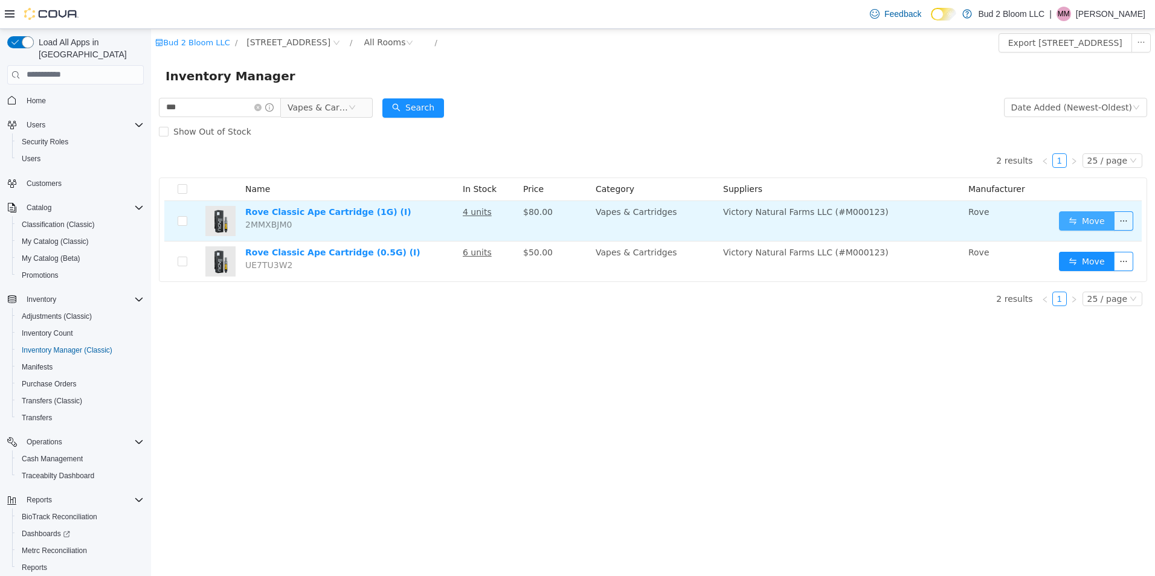
click at [1098, 217] on button "Move" at bounding box center [1087, 220] width 56 height 19
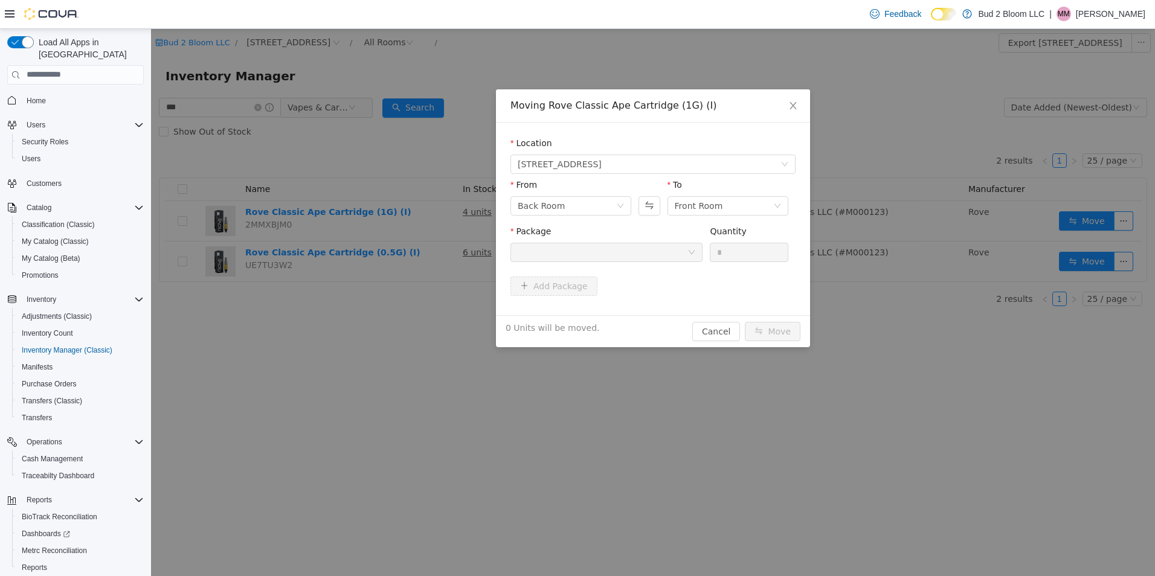
click at [603, 255] on div at bounding box center [603, 252] width 170 height 18
click at [621, 205] on icon "icon: down" at bounding box center [620, 205] width 7 height 7
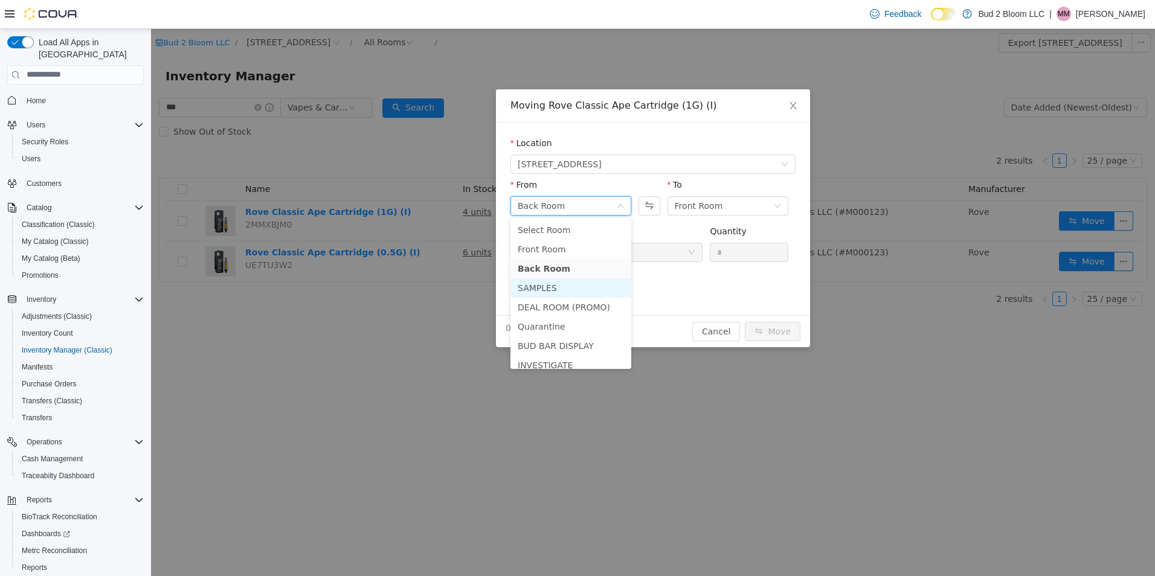
click at [533, 286] on li "SAMPLES" at bounding box center [570, 287] width 121 height 19
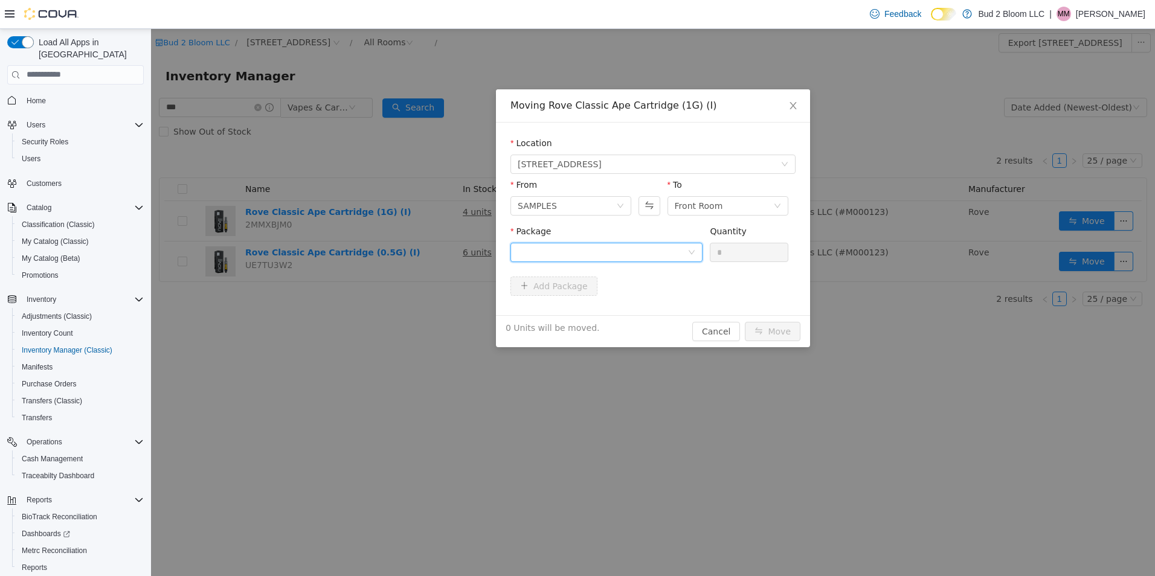
click at [639, 242] on div at bounding box center [606, 251] width 192 height 19
click at [617, 293] on strong "1A4110300006C99000031885" at bounding box center [589, 295] width 142 height 10
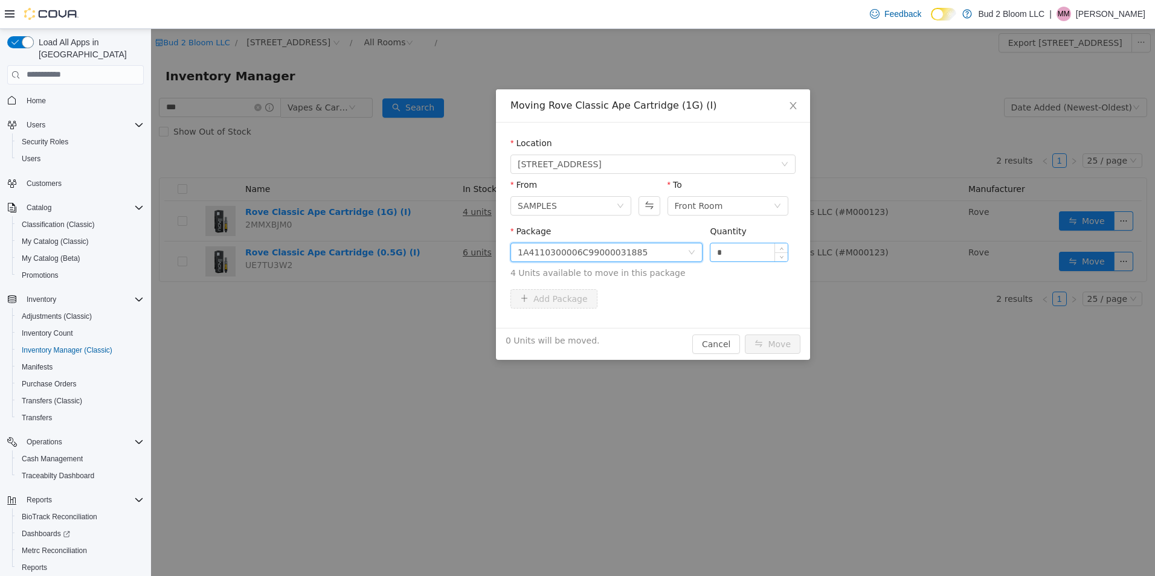
click at [729, 257] on input "*" at bounding box center [748, 252] width 77 height 18
type input "*"
click at [778, 344] on button "Move" at bounding box center [773, 343] width 56 height 19
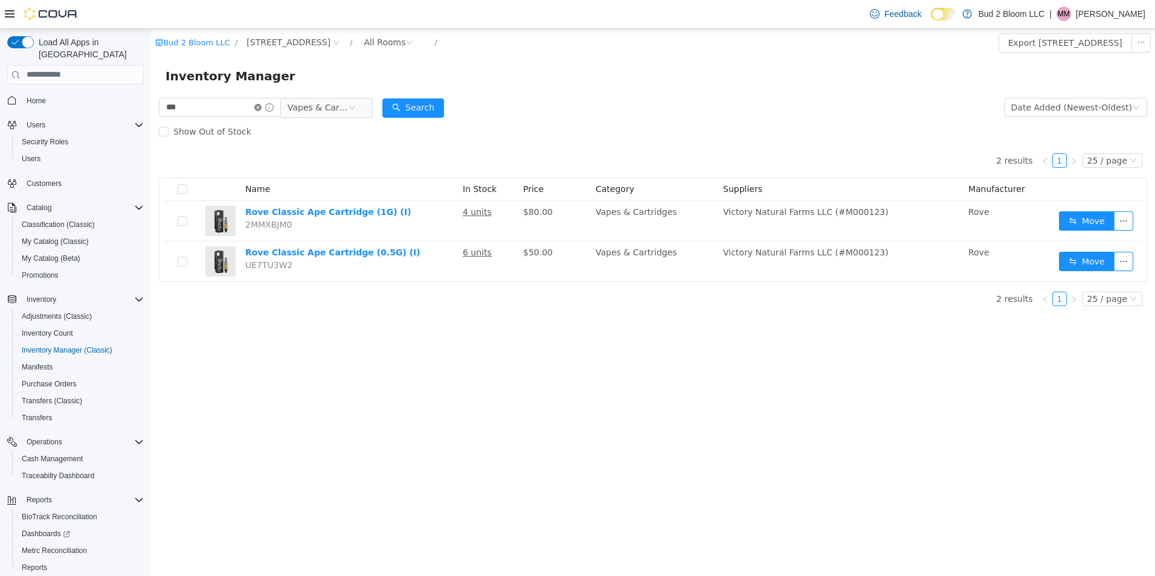
click at [261, 107] on icon "icon: close-circle" at bounding box center [257, 106] width 7 height 7
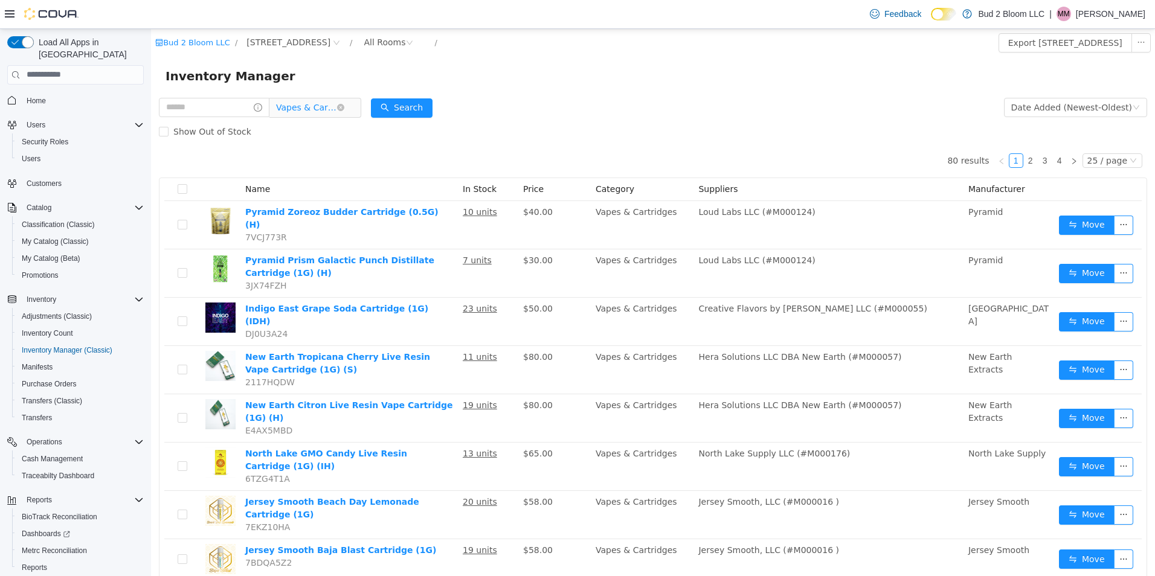
click at [351, 100] on span "Vapes & Cartridges" at bounding box center [310, 106] width 83 height 19
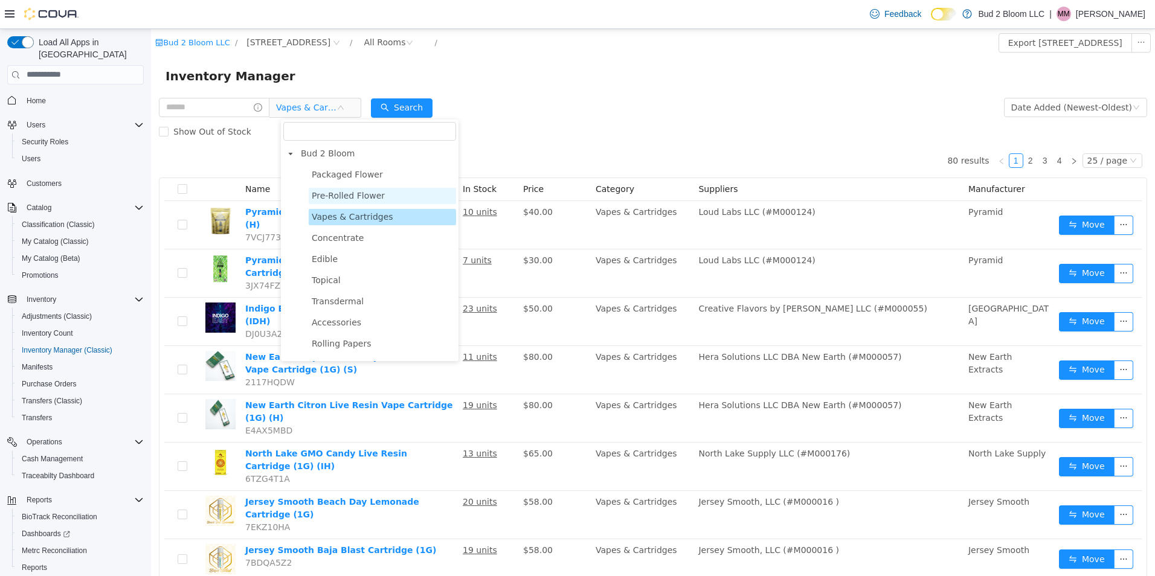
click at [330, 193] on span "Pre-Rolled Flower" at bounding box center [348, 195] width 73 height 10
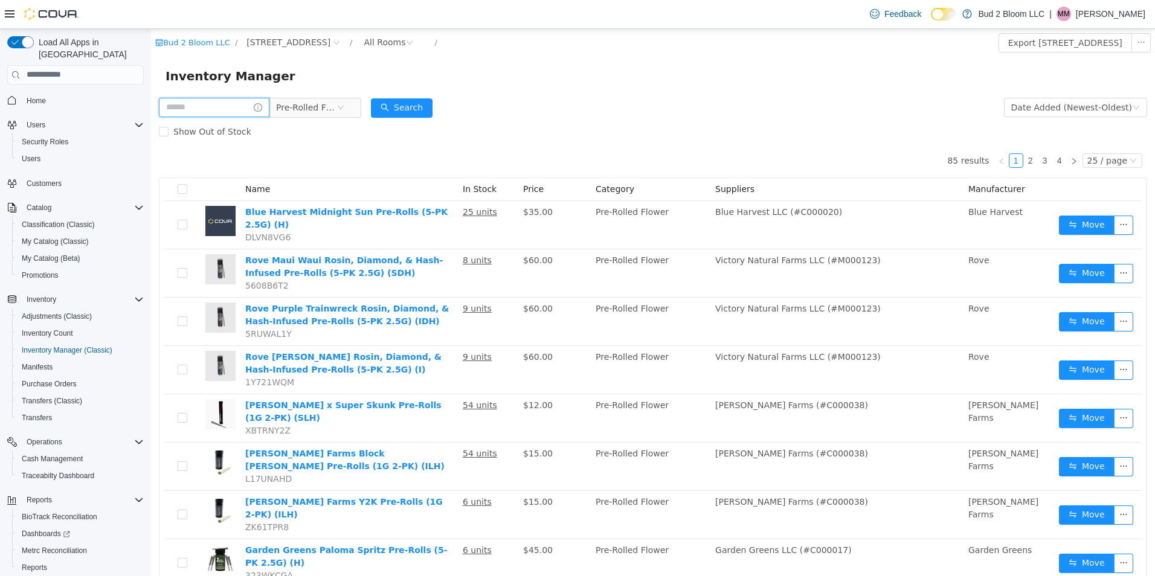
click at [240, 107] on input "text" at bounding box center [214, 106] width 111 height 19
type input "***"
click at [426, 104] on button "Search" at bounding box center [413, 107] width 62 height 19
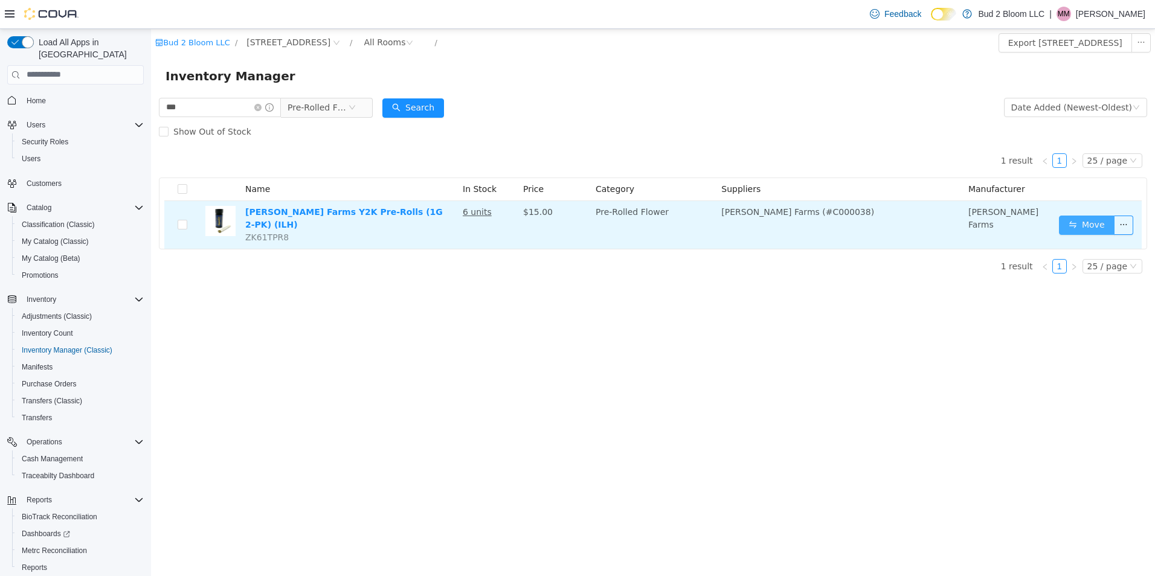
click at [1084, 222] on button "Move" at bounding box center [1087, 224] width 56 height 19
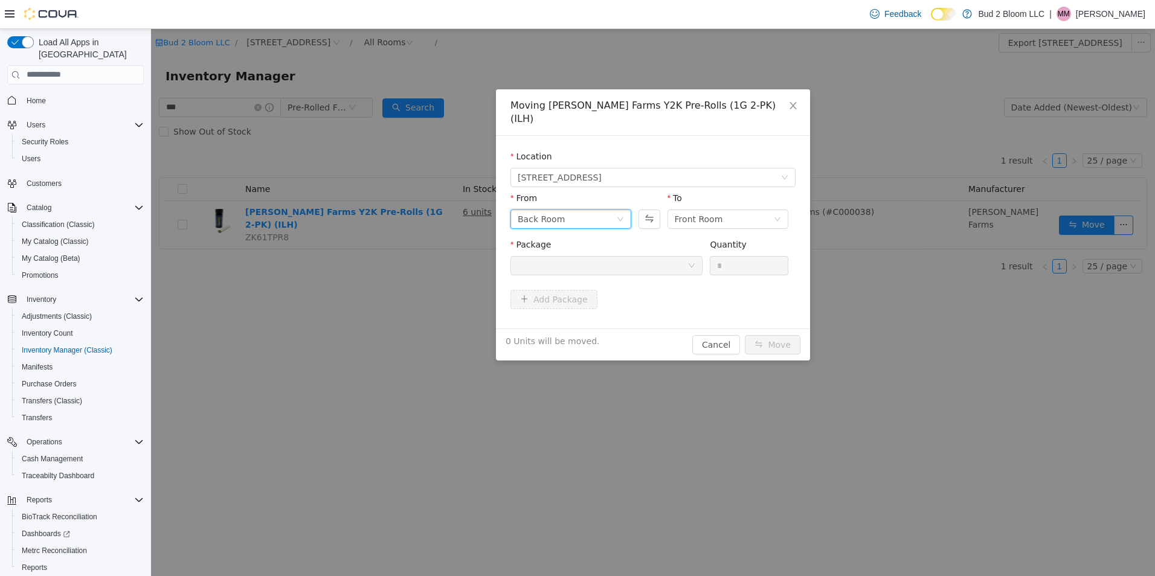
click at [620, 215] on icon "icon: down" at bounding box center [620, 218] width 7 height 7
click at [539, 286] on li "SAMPLES" at bounding box center [570, 287] width 121 height 19
click at [631, 256] on div at bounding box center [603, 265] width 170 height 18
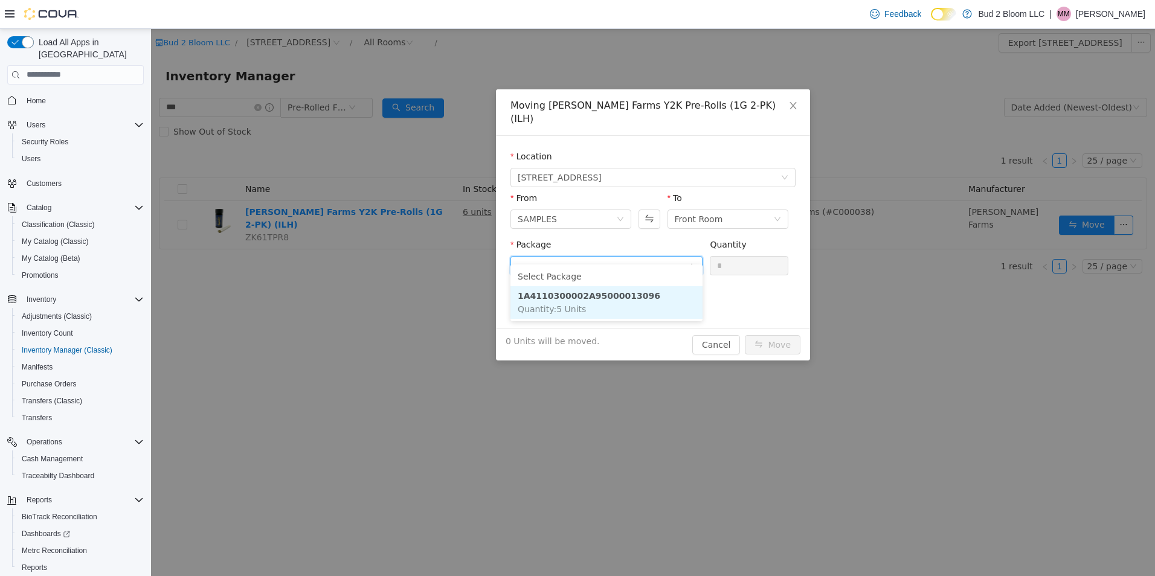
click at [619, 297] on strong "1A4110300002A95000013096" at bounding box center [589, 295] width 143 height 10
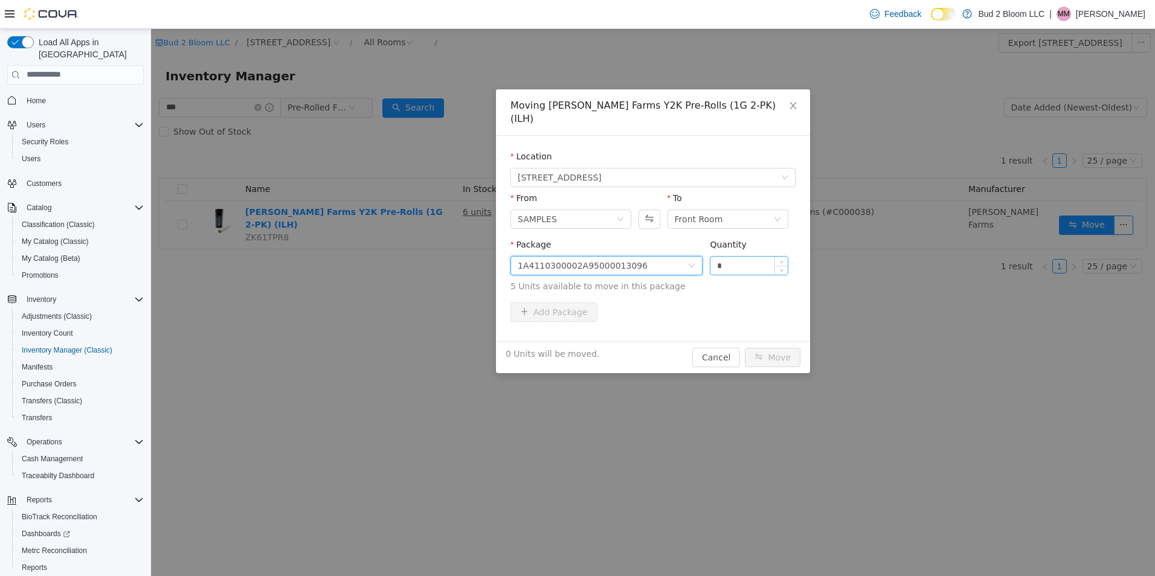
click at [730, 256] on input "*" at bounding box center [748, 265] width 77 height 18
type input "*"
click at [763, 347] on button "Move" at bounding box center [773, 356] width 56 height 19
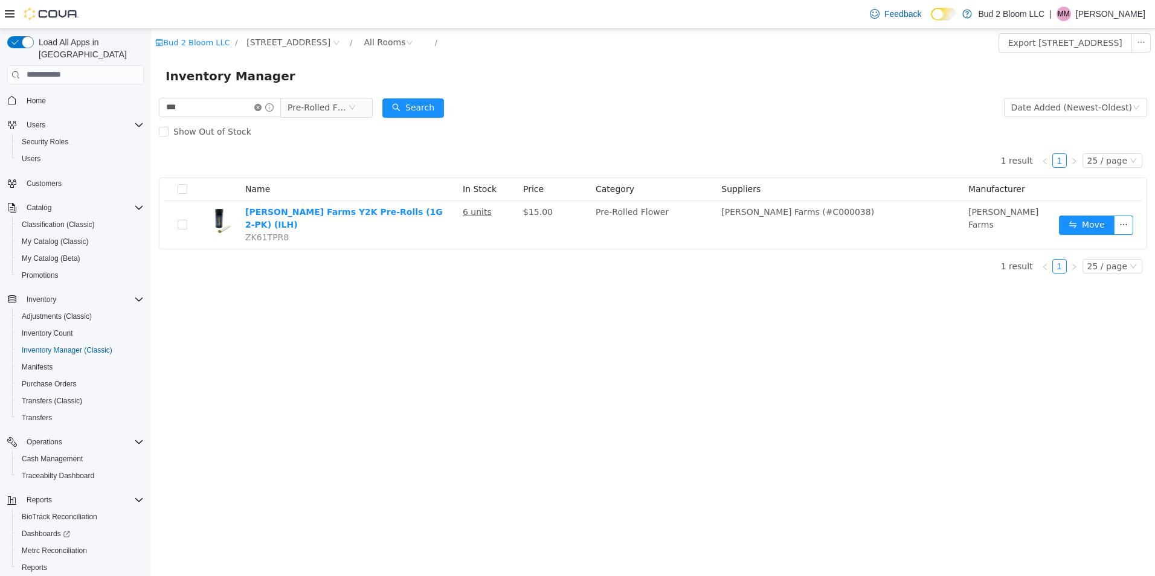
click at [261, 105] on icon "icon: close-circle" at bounding box center [257, 106] width 7 height 7
